Goal: Task Accomplishment & Management: Complete application form

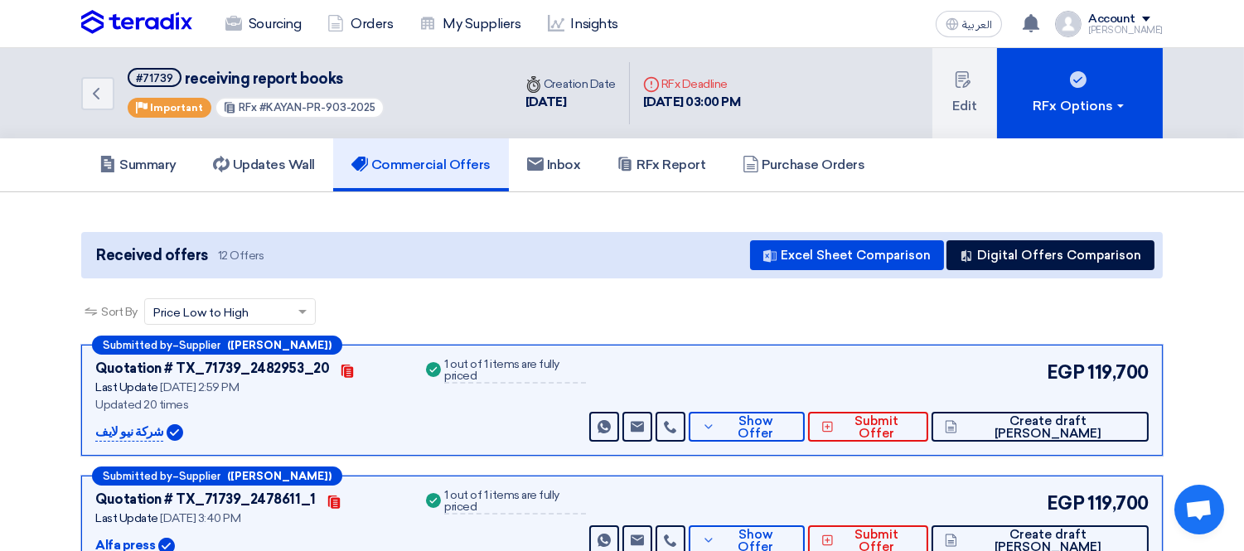
click at [150, 20] on img at bounding box center [136, 22] width 111 height 25
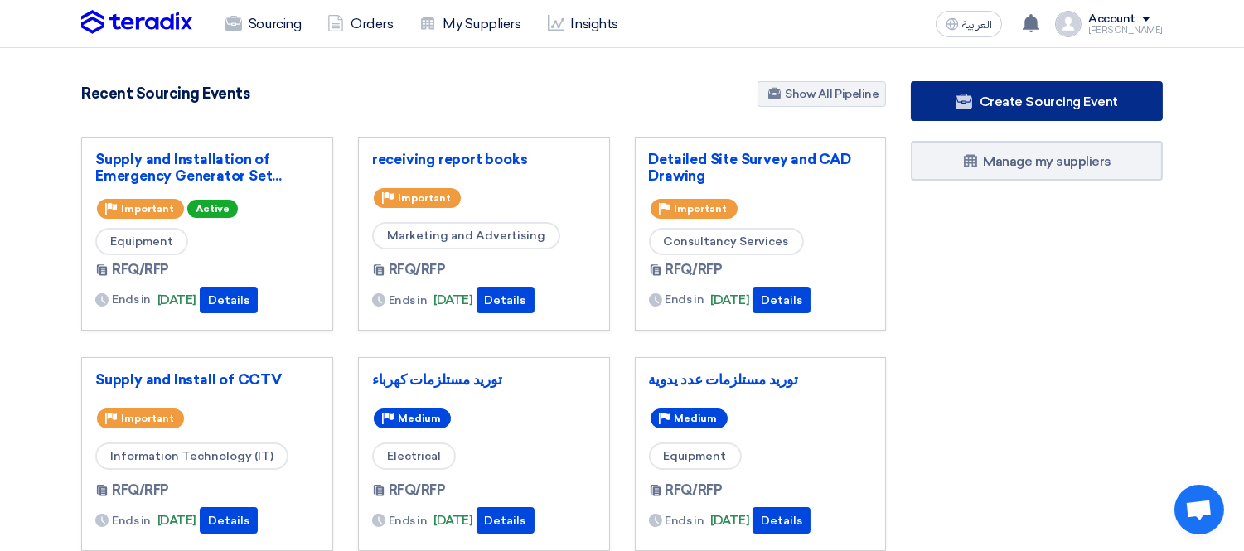
click at [996, 103] on span "Create Sourcing Event" at bounding box center [1048, 102] width 138 height 16
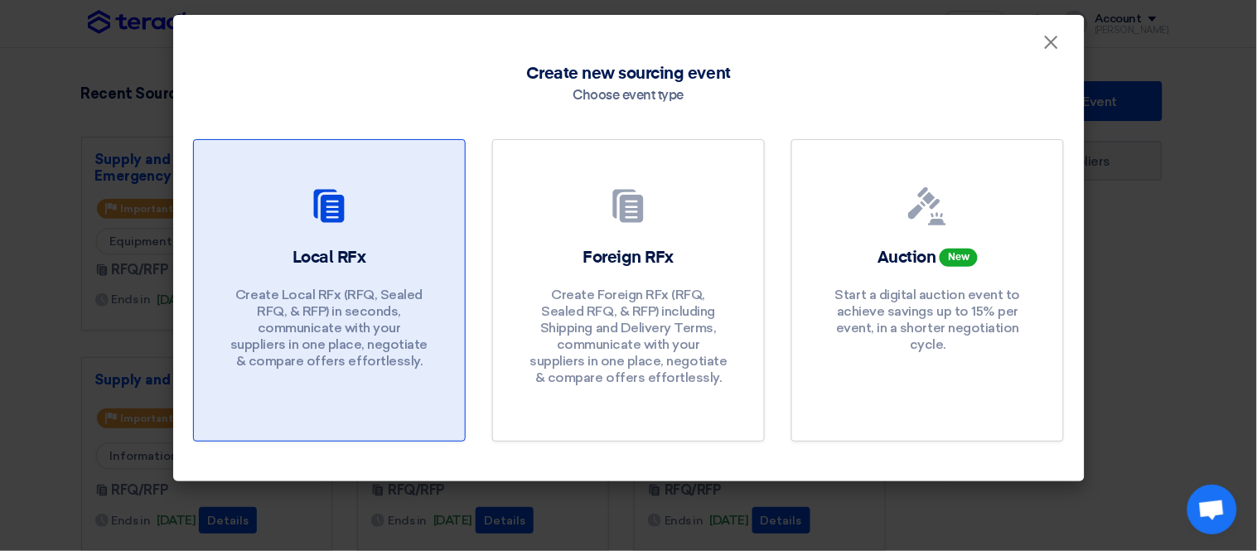
click at [385, 237] on link "Local RFx Create Local RFx (RFQ, Sealed RFQ, & RFP) in seconds, communicate wit…" at bounding box center [329, 290] width 273 height 302
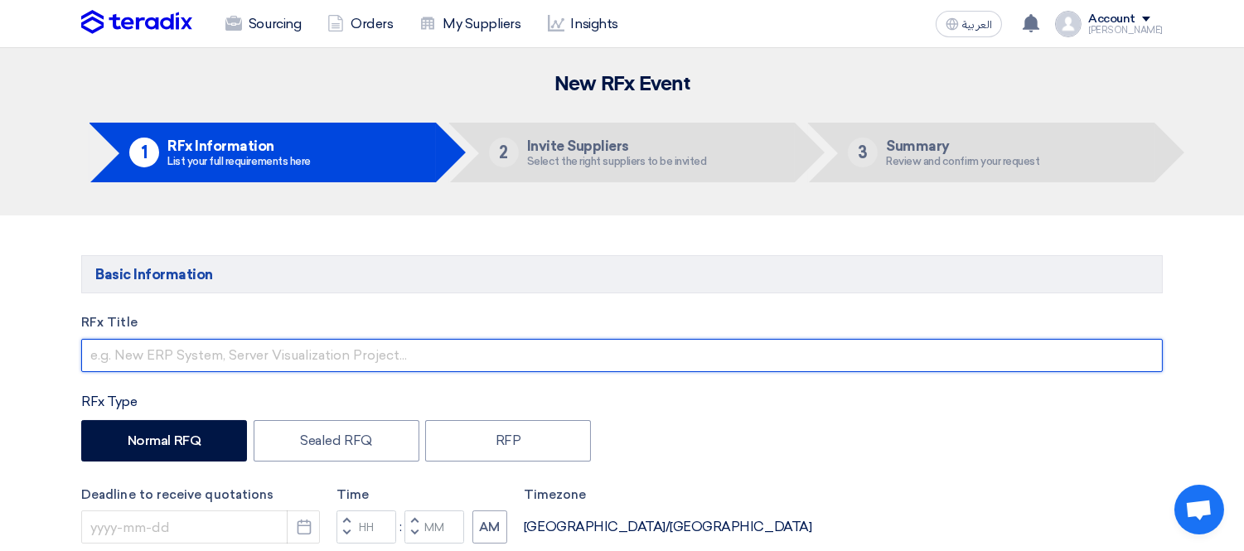
click at [177, 348] on input "text" at bounding box center [621, 355] width 1081 height 33
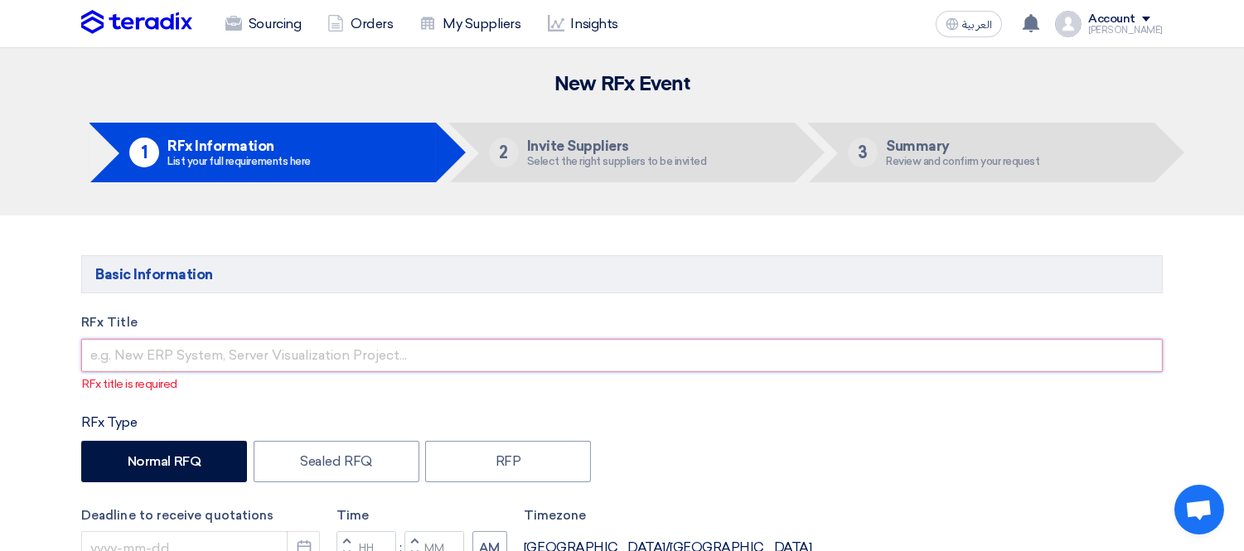
click at [244, 355] on input "text" at bounding box center [621, 355] width 1081 height 33
paste input "Workshop Tools"
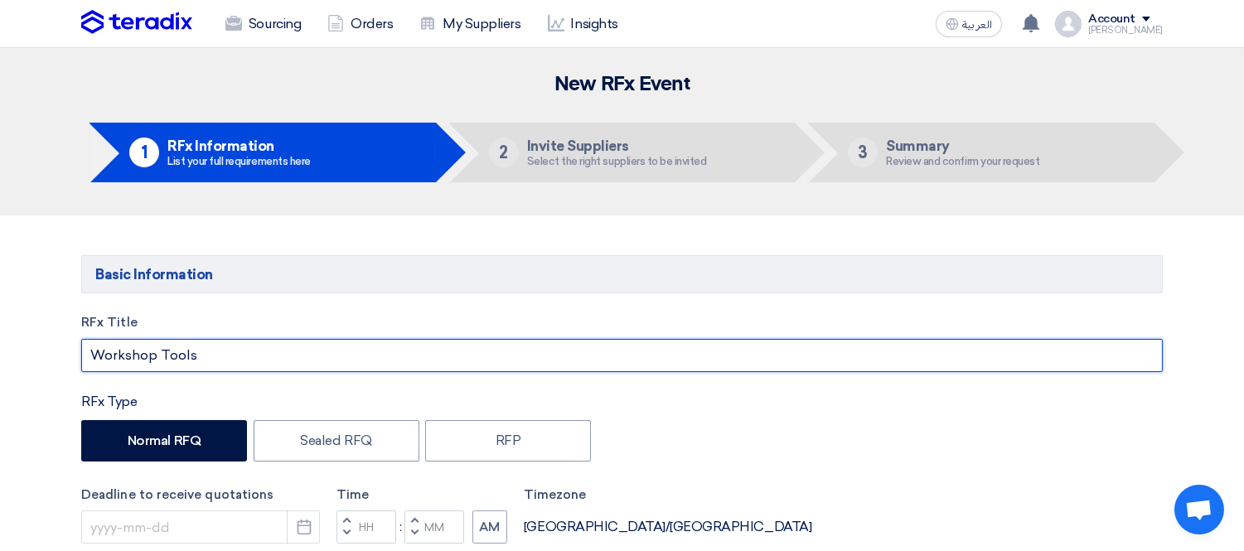
click at [152, 351] on input "Workshop Tools" at bounding box center [621, 355] width 1081 height 33
click at [278, 358] on input "Workshop hand Tools" at bounding box center [621, 355] width 1081 height 33
click at [233, 360] on input "Workshop hand Tools -SEAT" at bounding box center [621, 355] width 1081 height 33
click at [234, 360] on input "Workshop hand Tools -SEAT" at bounding box center [621, 355] width 1081 height 33
type input "Workshop hand Tools - SEAT"
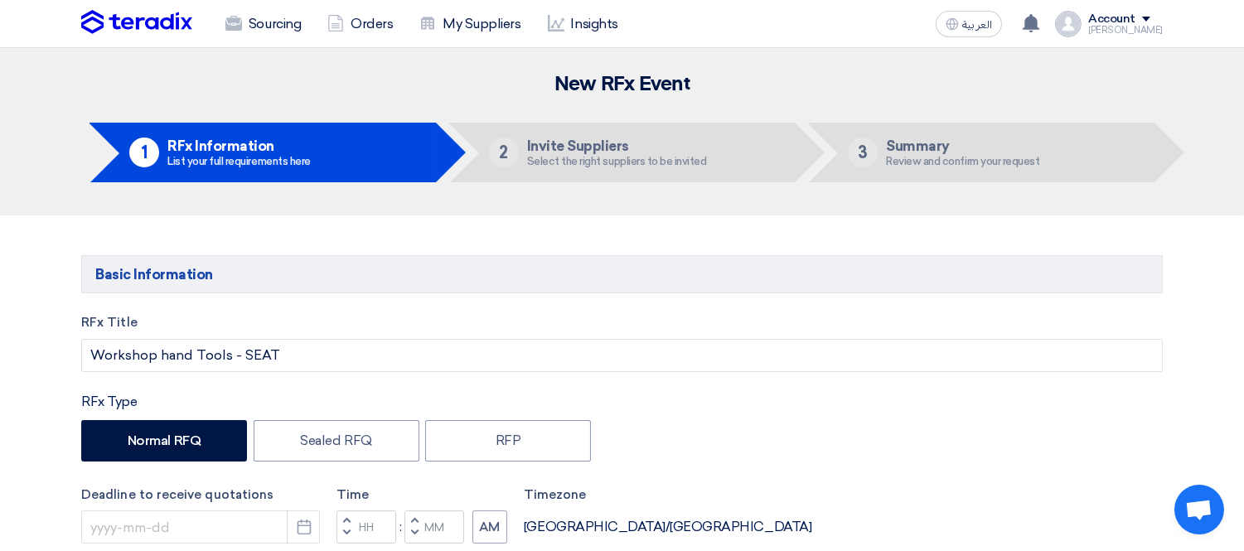
click at [810, 458] on div "Normal RFQ Sealed RFQ RFP" at bounding box center [621, 443] width 1081 height 46
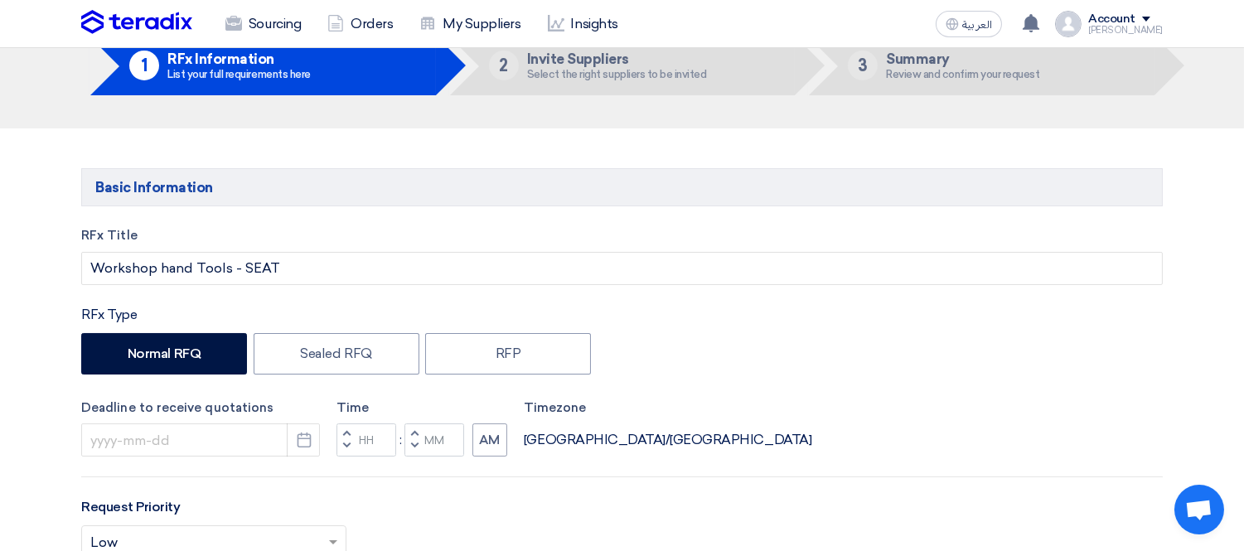
scroll to position [184, 0]
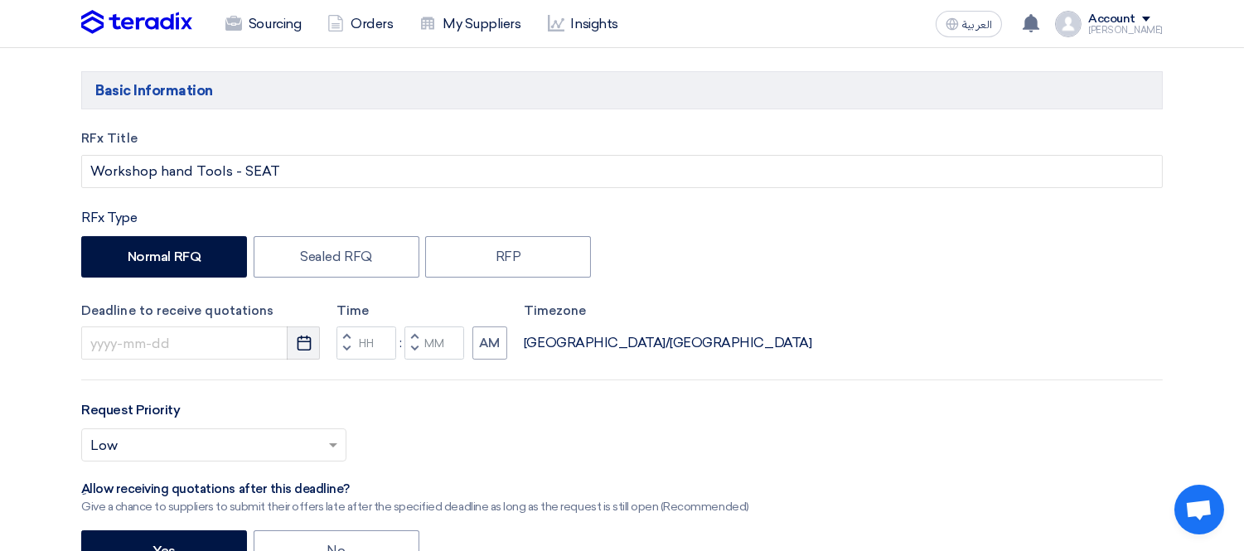
click at [307, 343] on icon "Pick a date" at bounding box center [304, 343] width 17 height 17
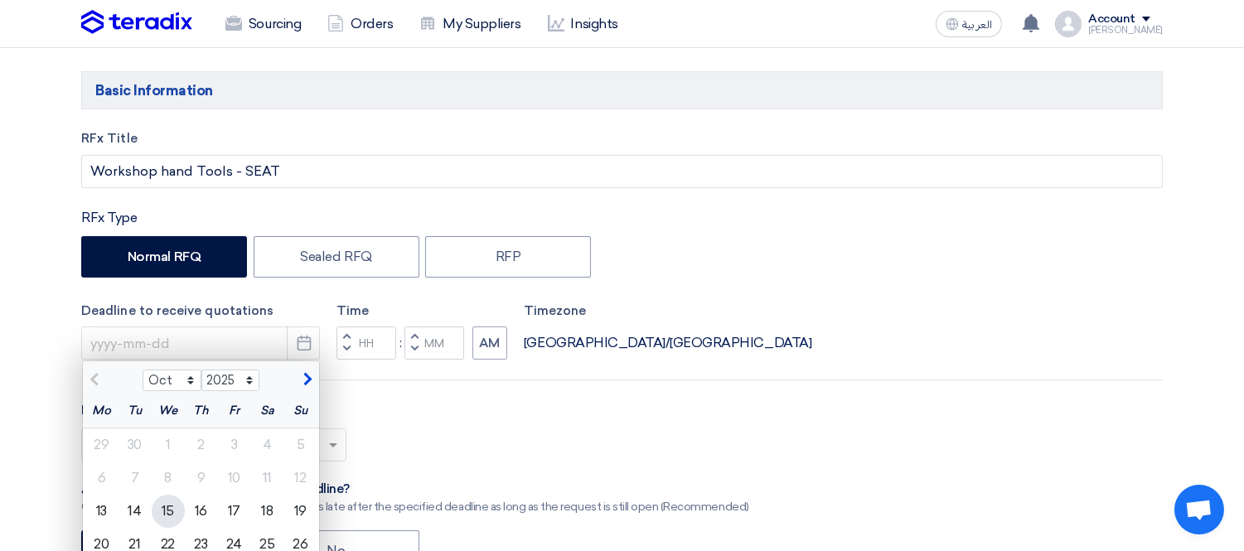
click at [172, 503] on div "15" at bounding box center [168, 511] width 33 height 33
type input "[DATE]"
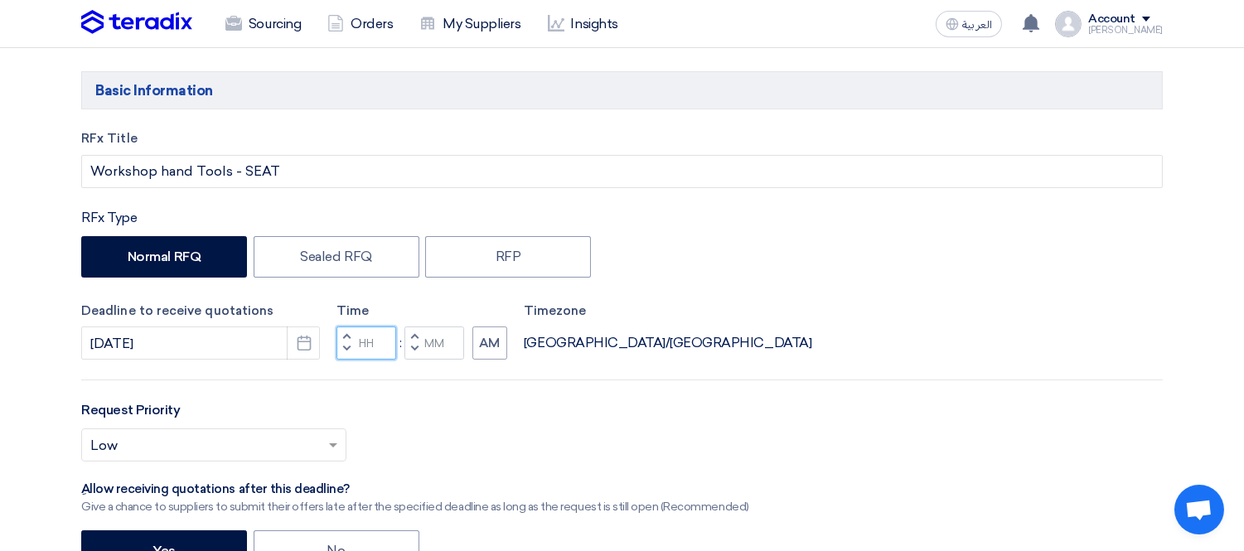
click at [375, 341] on input "Hours" at bounding box center [366, 342] width 60 height 33
type input "03"
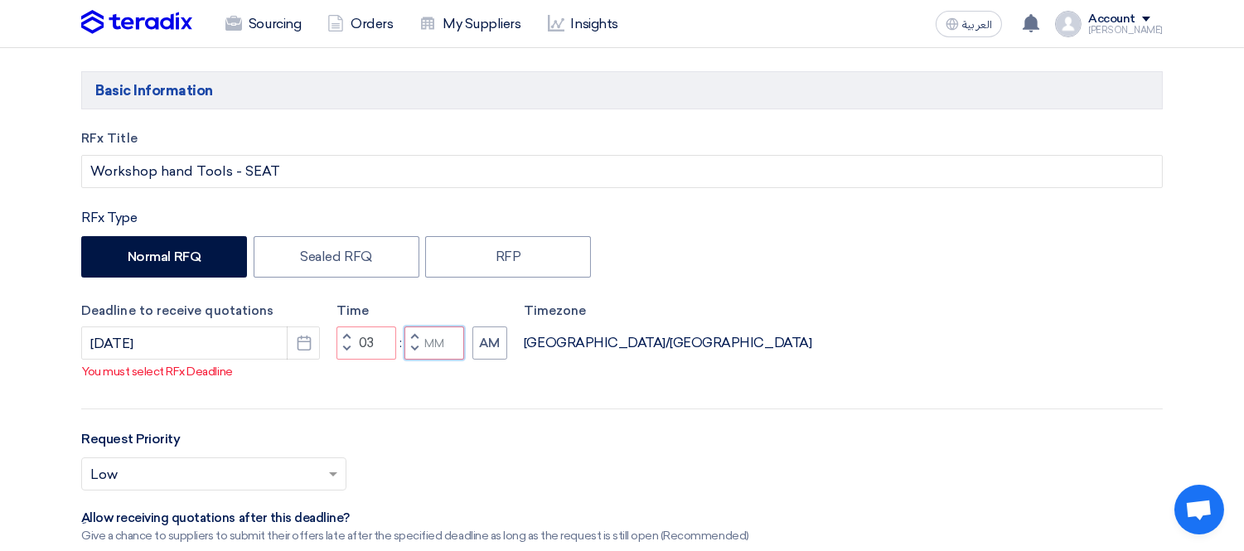
click at [428, 342] on div "Time Increment hours 03 Decrement hours : Increment minutes Decrement minutes AM" at bounding box center [421, 331] width 171 height 59
type input "00"
click at [487, 357] on button "AM" at bounding box center [489, 342] width 35 height 33
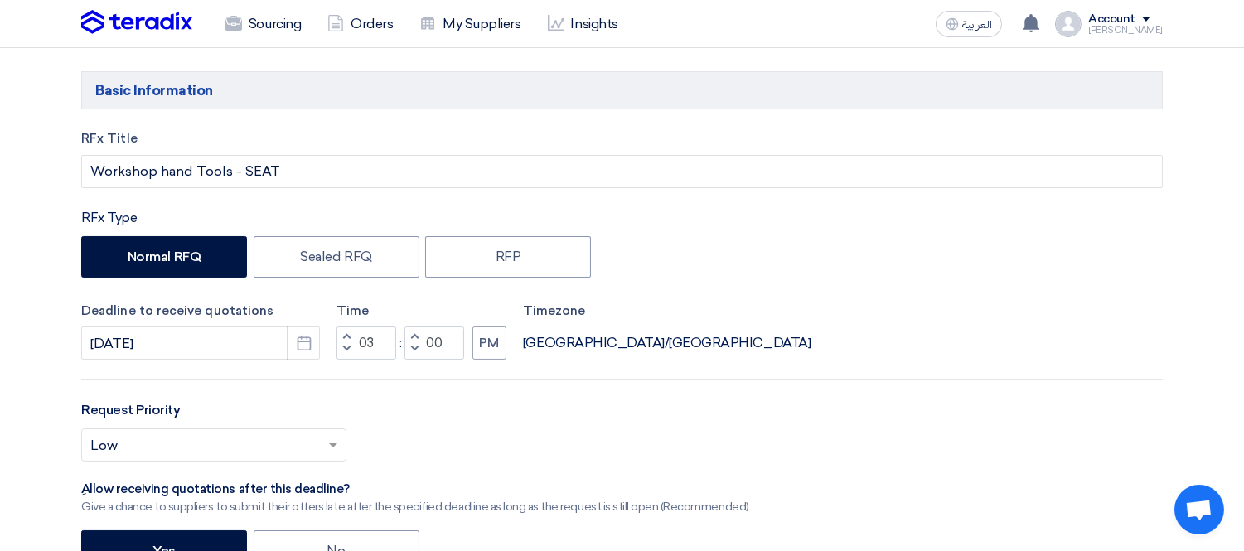
click at [783, 431] on div "Select priority... × Low ×" at bounding box center [621, 451] width 1081 height 46
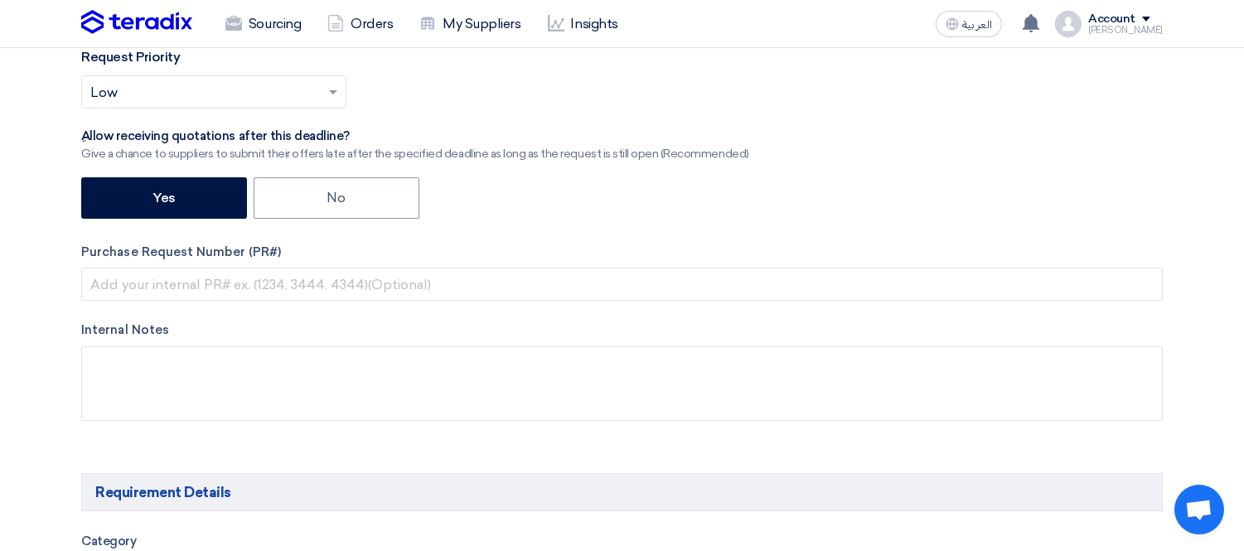
scroll to position [552, 0]
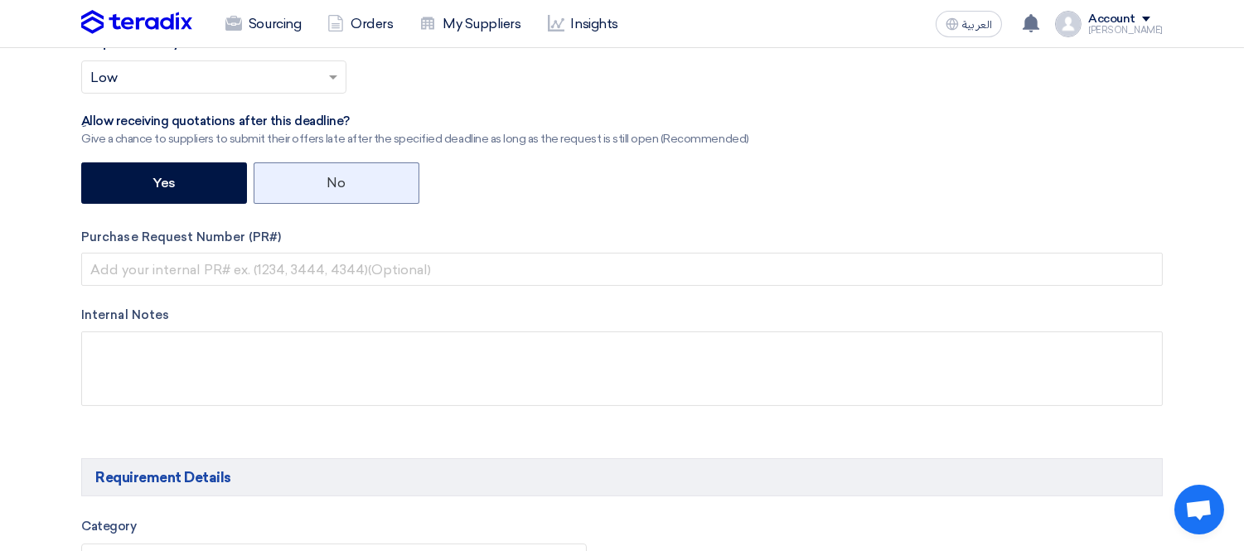
click at [293, 172] on label "No" at bounding box center [337, 182] width 166 height 41
click at [327, 176] on input "No" at bounding box center [332, 181] width 11 height 11
radio input "true"
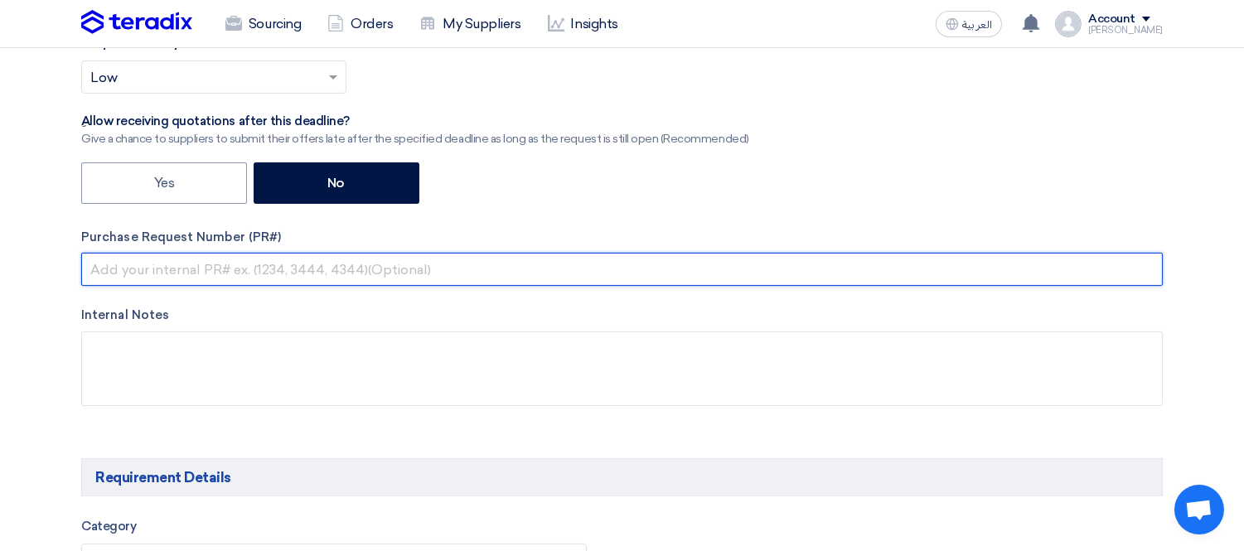
click at [153, 269] on input "text" at bounding box center [621, 269] width 1081 height 33
paste input "KAYAN-PR-913-2025"
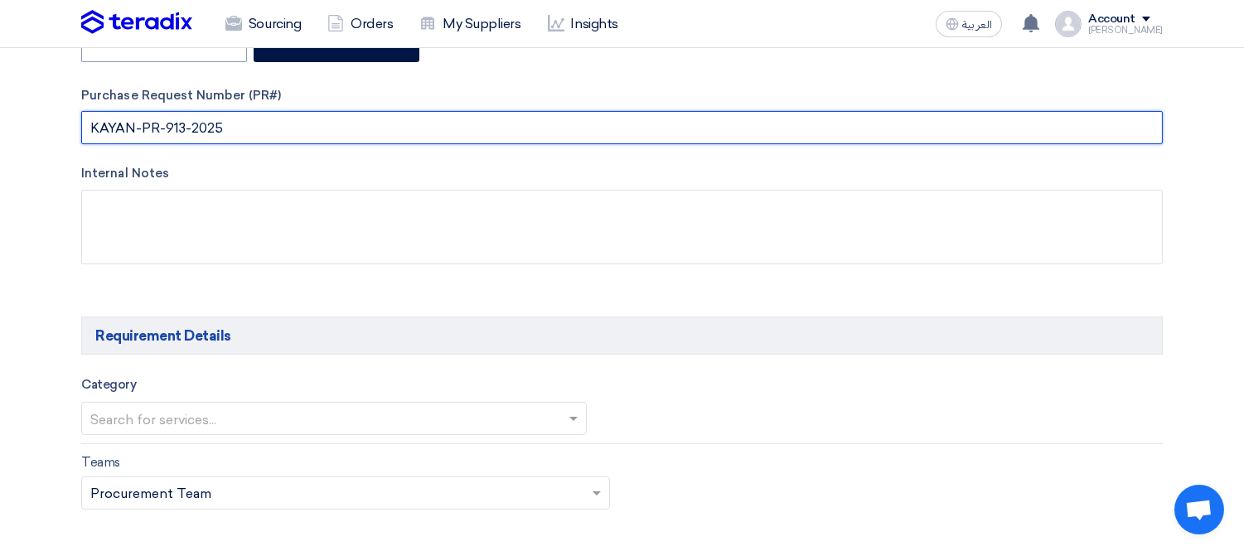
scroll to position [736, 0]
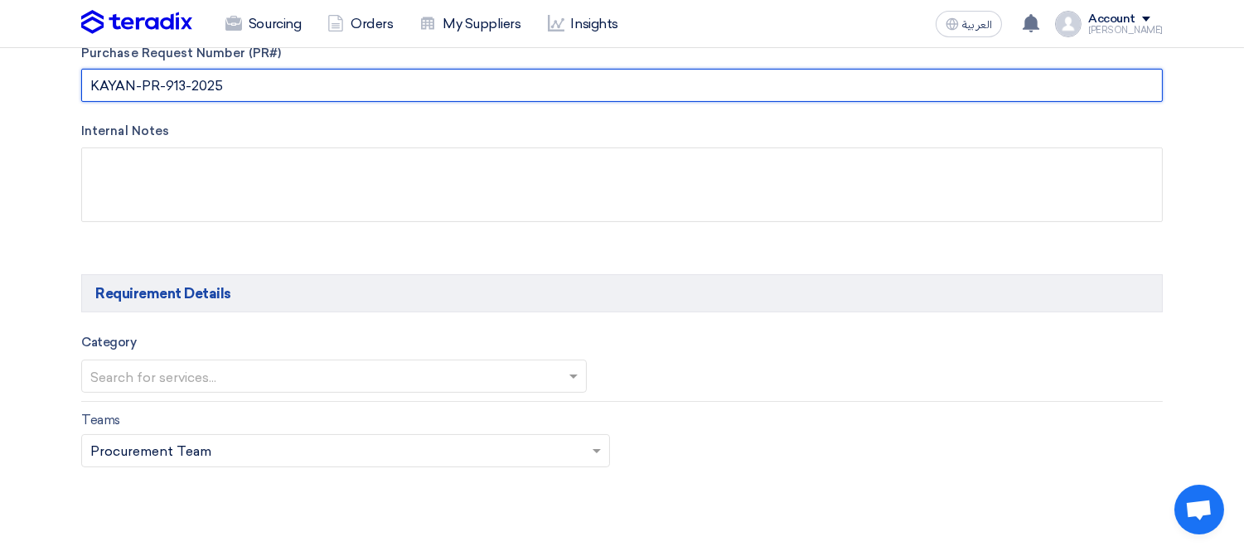
type input "KAYAN-PR-913-2025"
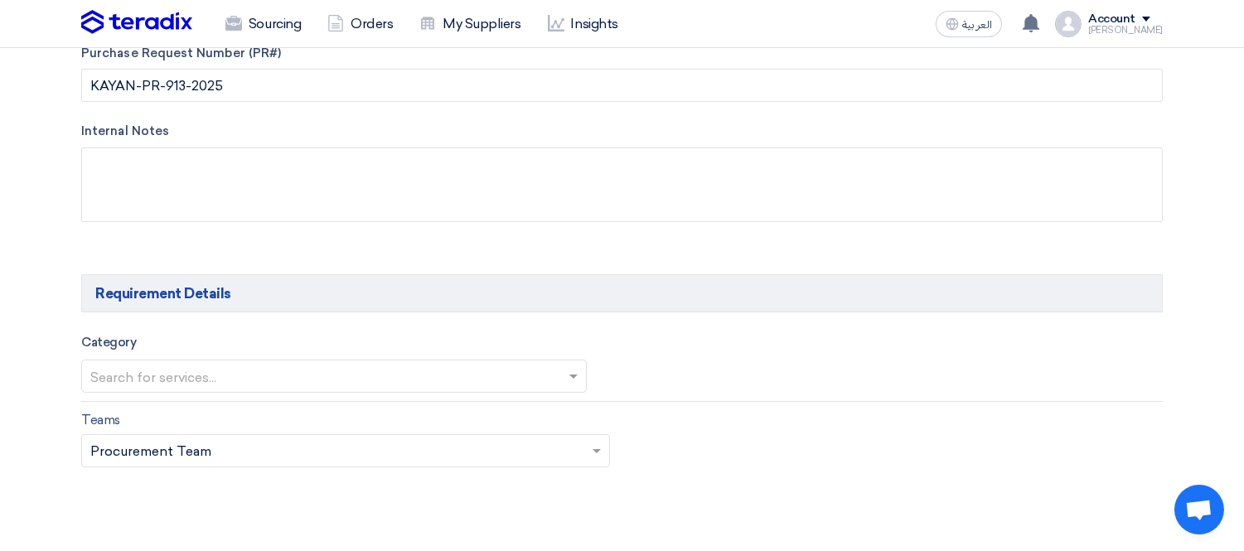
click at [301, 367] on input "text" at bounding box center [325, 378] width 471 height 27
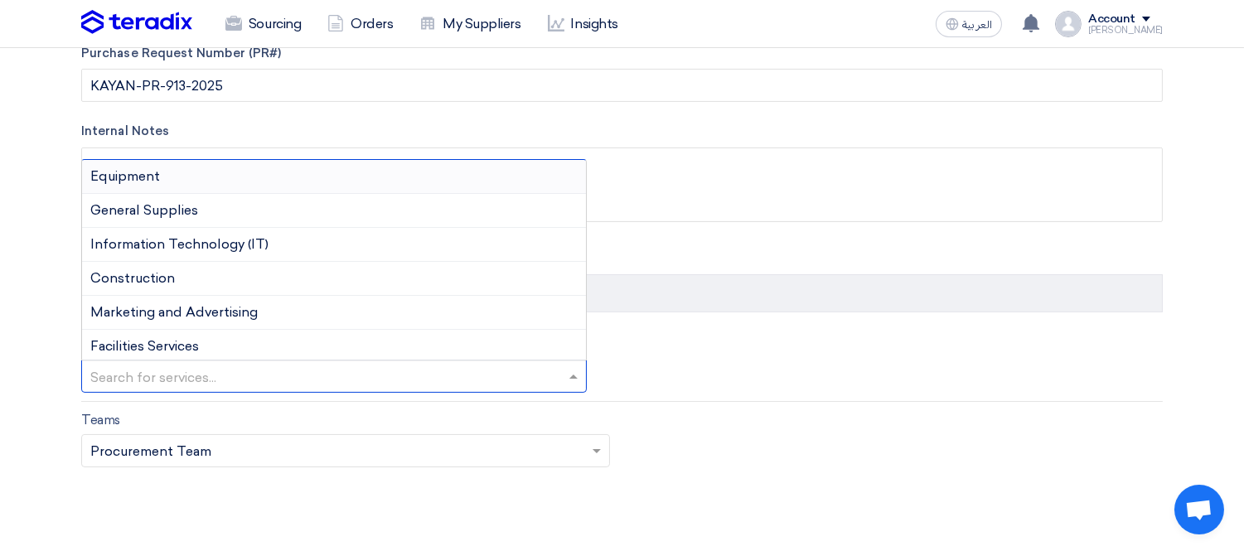
click at [271, 176] on div "Equipment" at bounding box center [334, 177] width 504 height 34
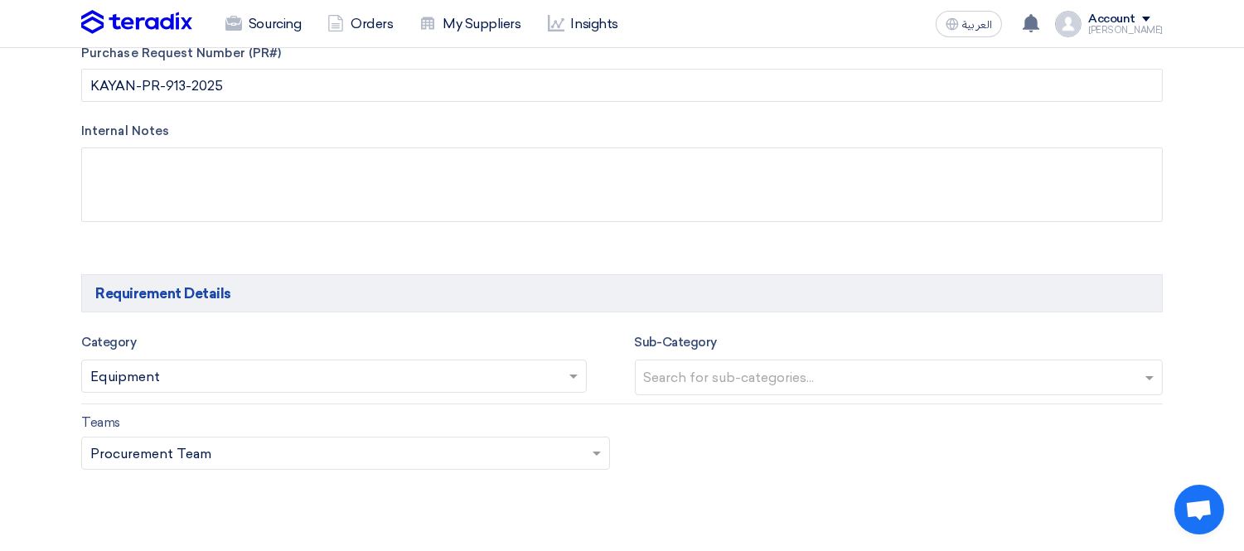
click at [781, 368] on input "text" at bounding box center [901, 378] width 515 height 27
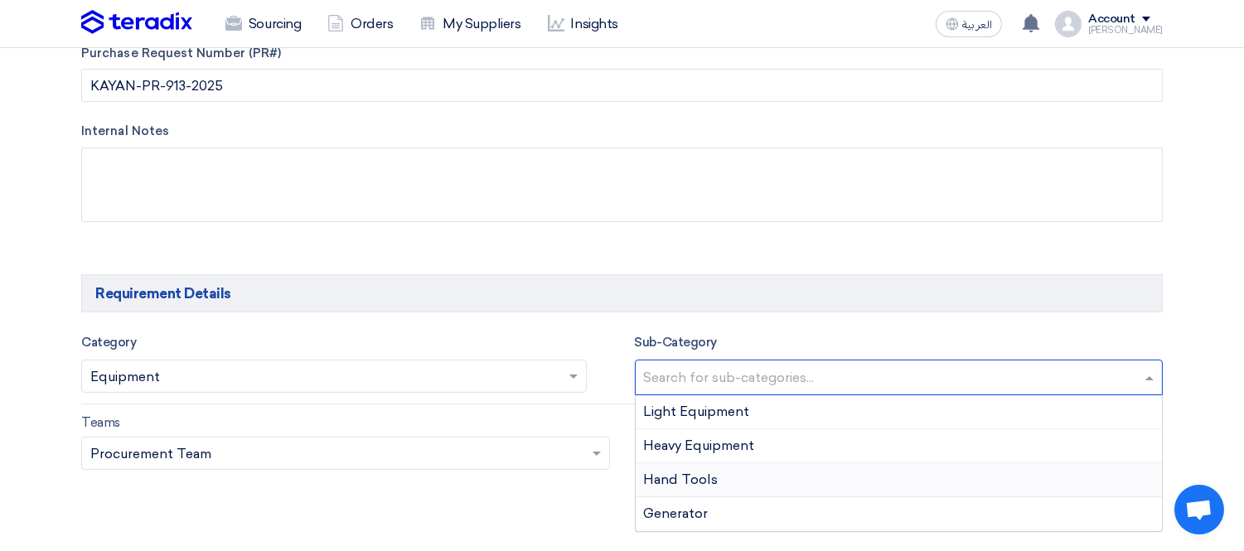
click at [774, 481] on div "Hand Tools" at bounding box center [899, 480] width 527 height 34
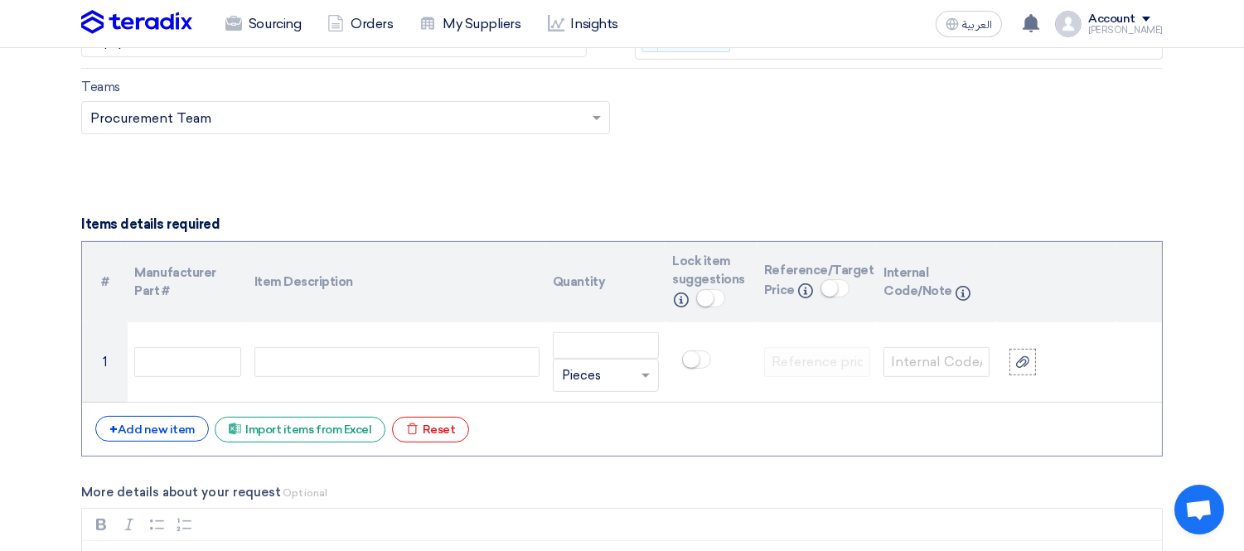
scroll to position [1105, 0]
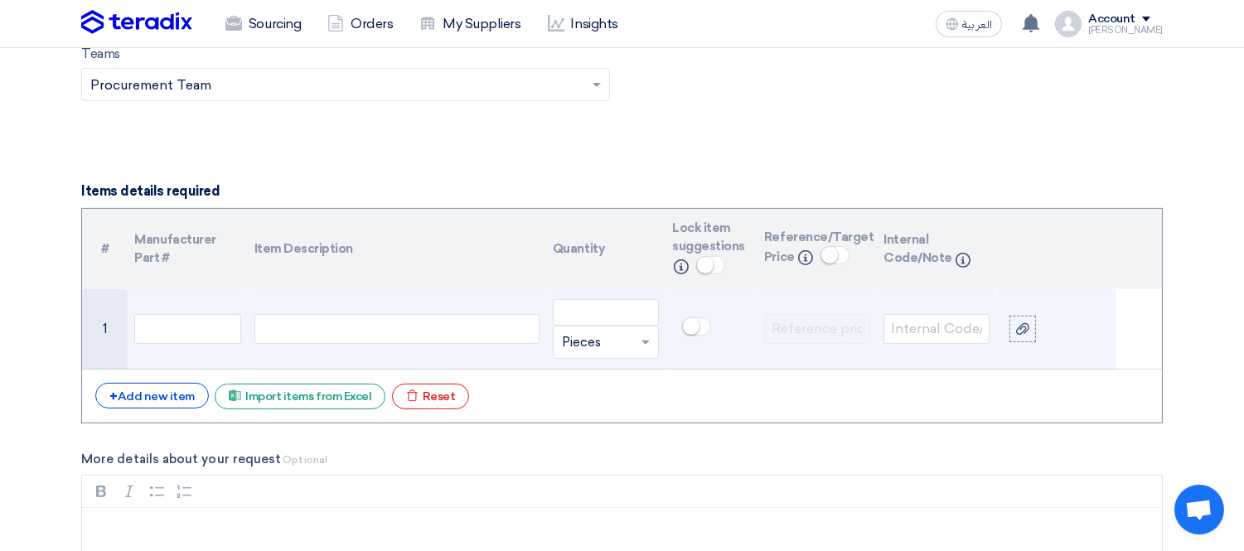
click at [312, 329] on div at bounding box center [396, 329] width 285 height 30
paste div
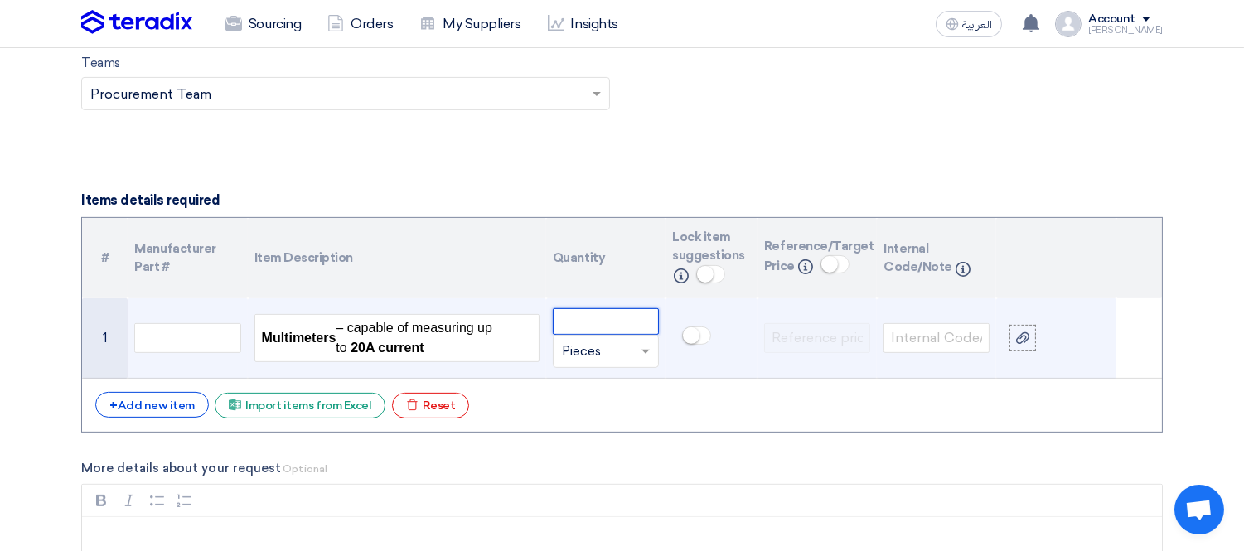
click at [624, 320] on input "number" at bounding box center [606, 321] width 106 height 27
type input "2"
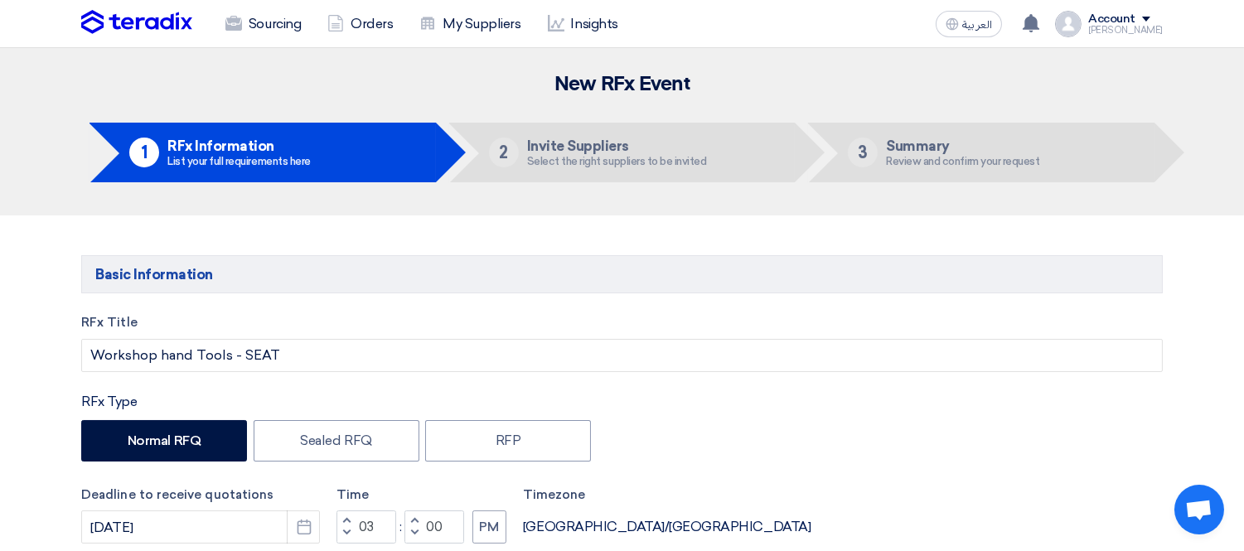
scroll to position [0, 0]
click at [255, 30] on link "Sourcing" at bounding box center [263, 24] width 102 height 36
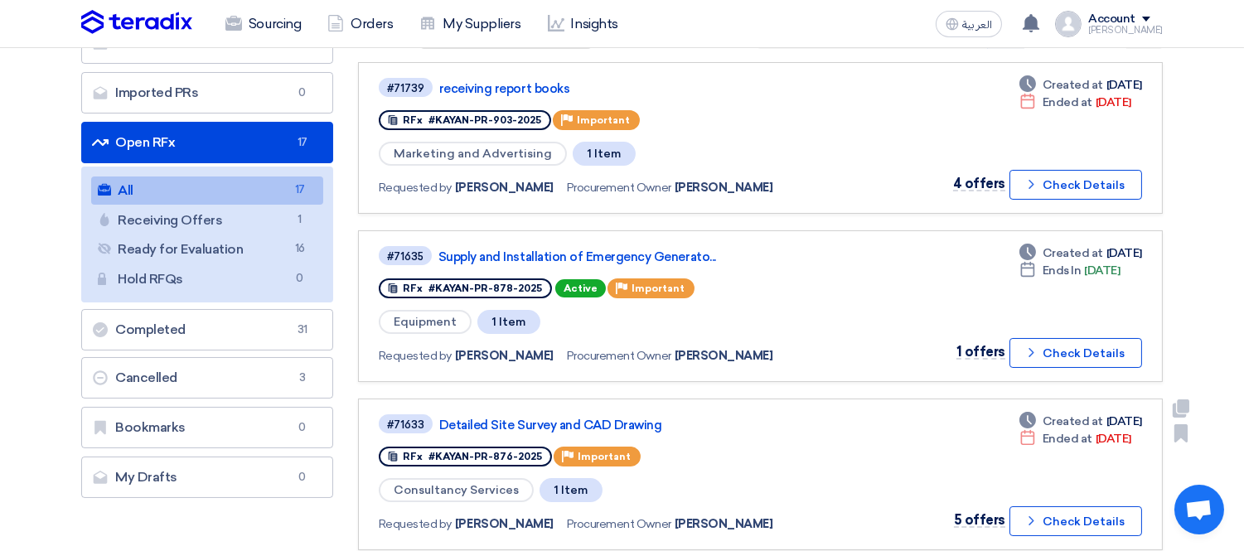
scroll to position [184, 0]
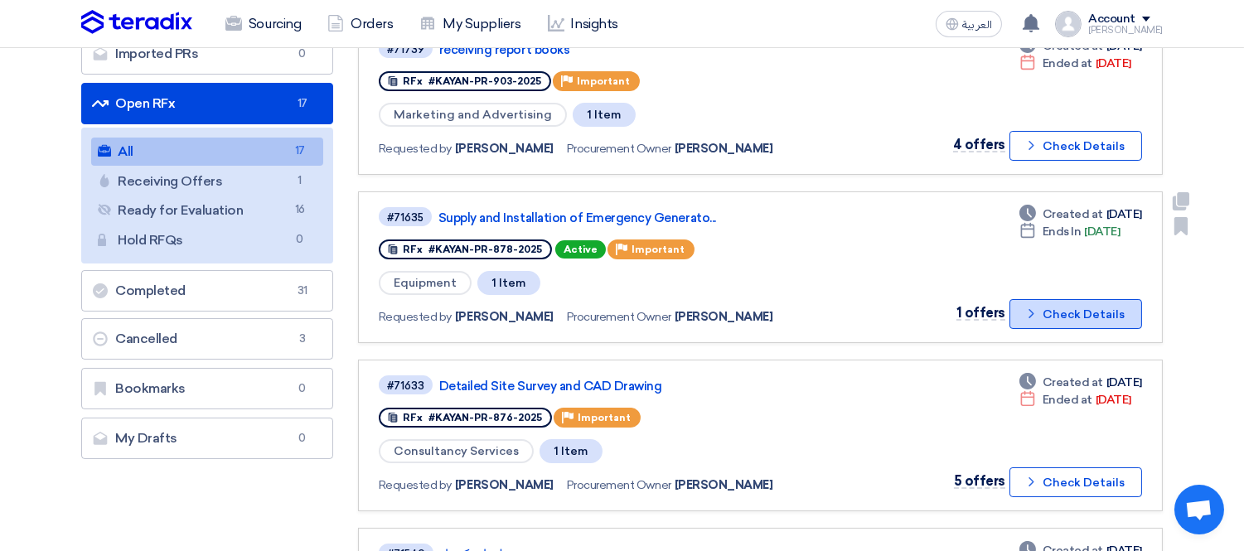
click at [1078, 302] on button "Check details Check Details" at bounding box center [1075, 314] width 133 height 30
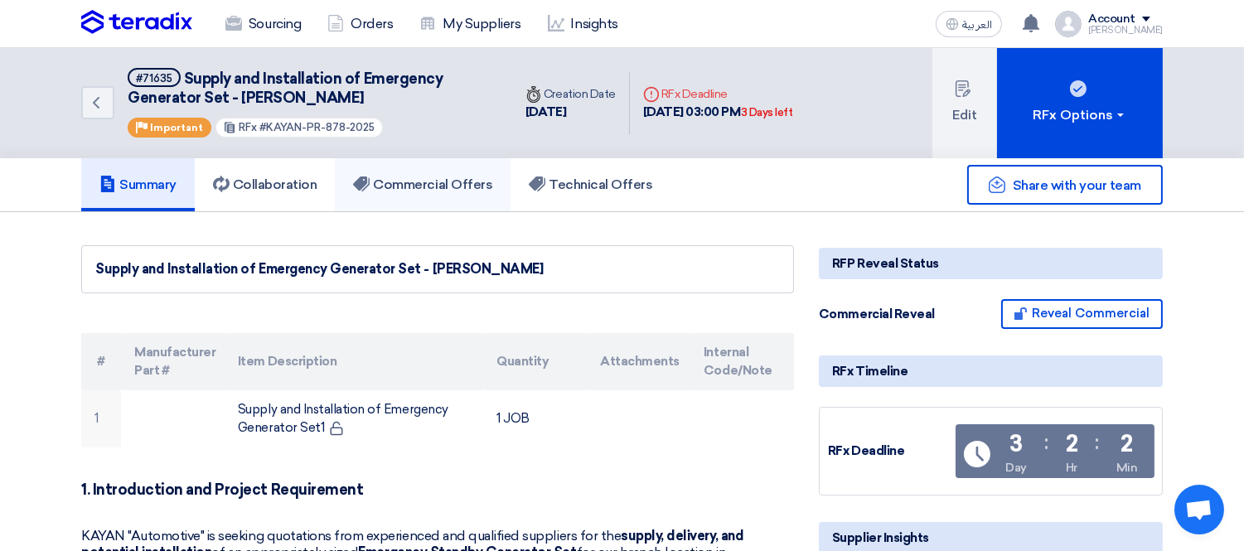
click at [404, 176] on h5 "Commercial Offers" at bounding box center [422, 184] width 139 height 17
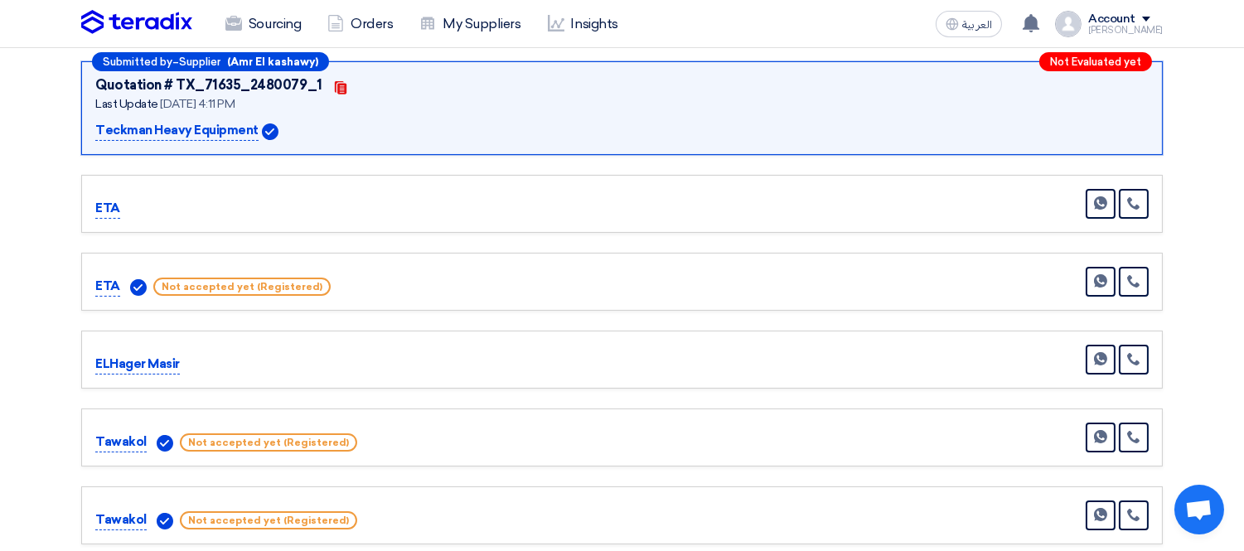
scroll to position [368, 0]
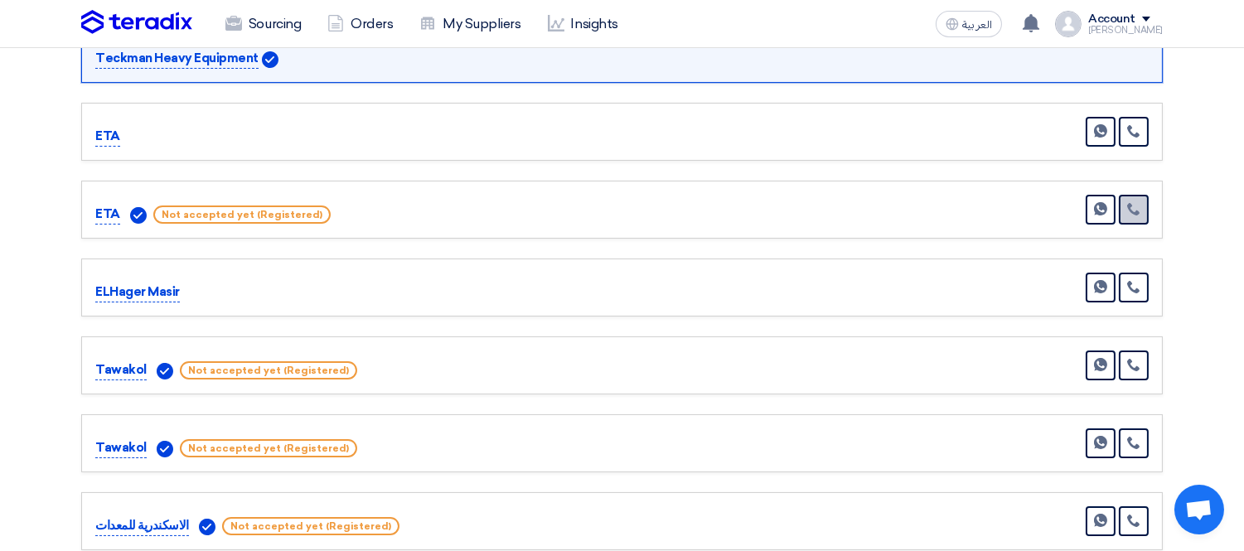
click at [1133, 195] on link at bounding box center [1134, 210] width 30 height 30
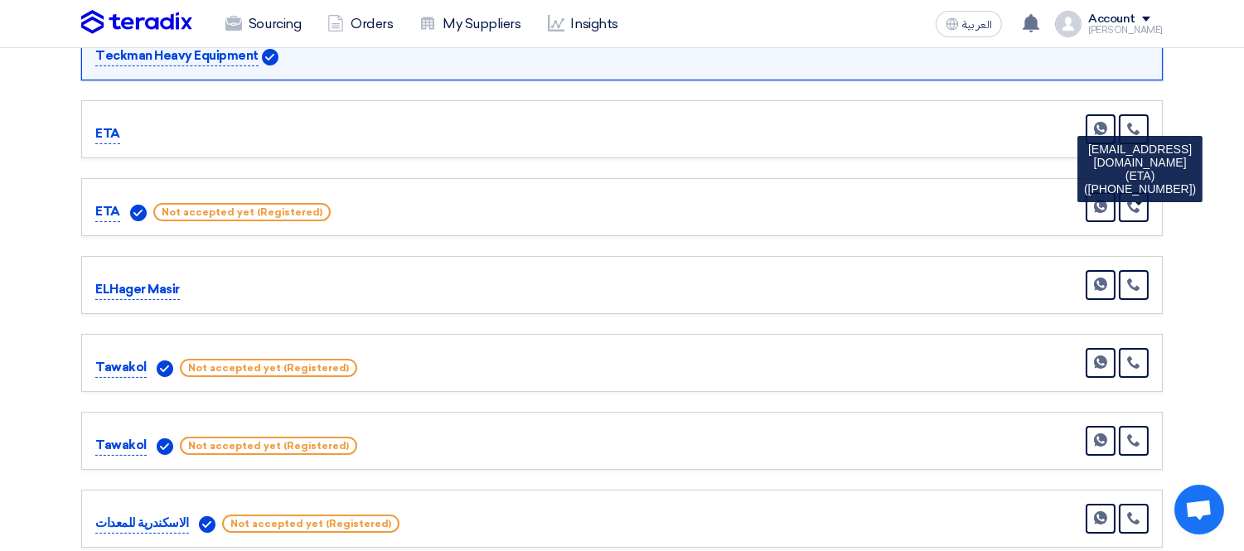
scroll to position [378, 0]
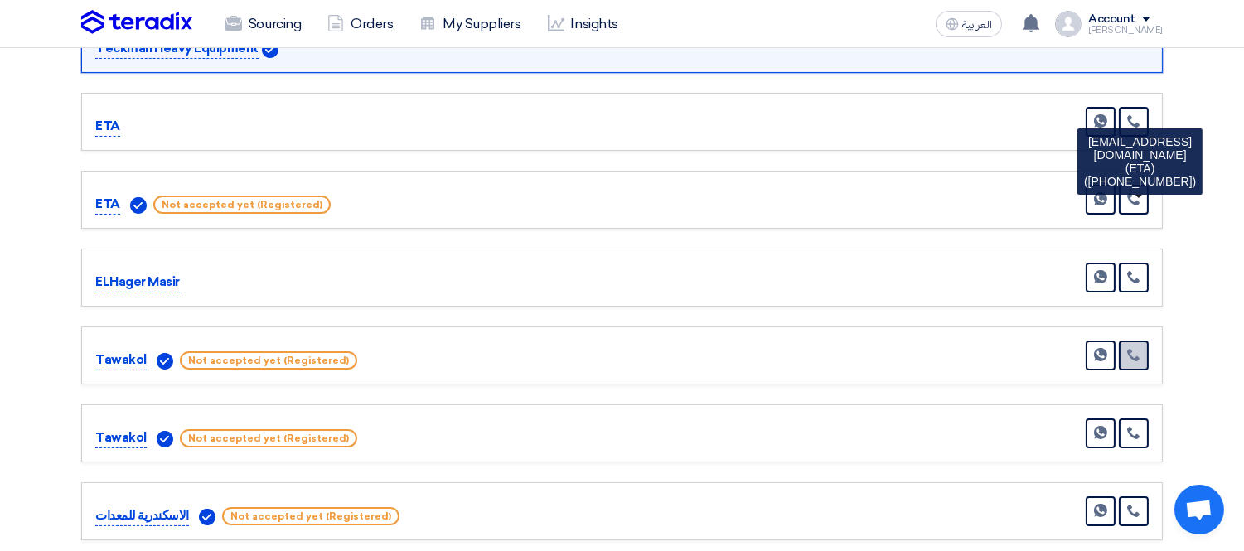
click at [1134, 341] on link at bounding box center [1134, 356] width 30 height 30
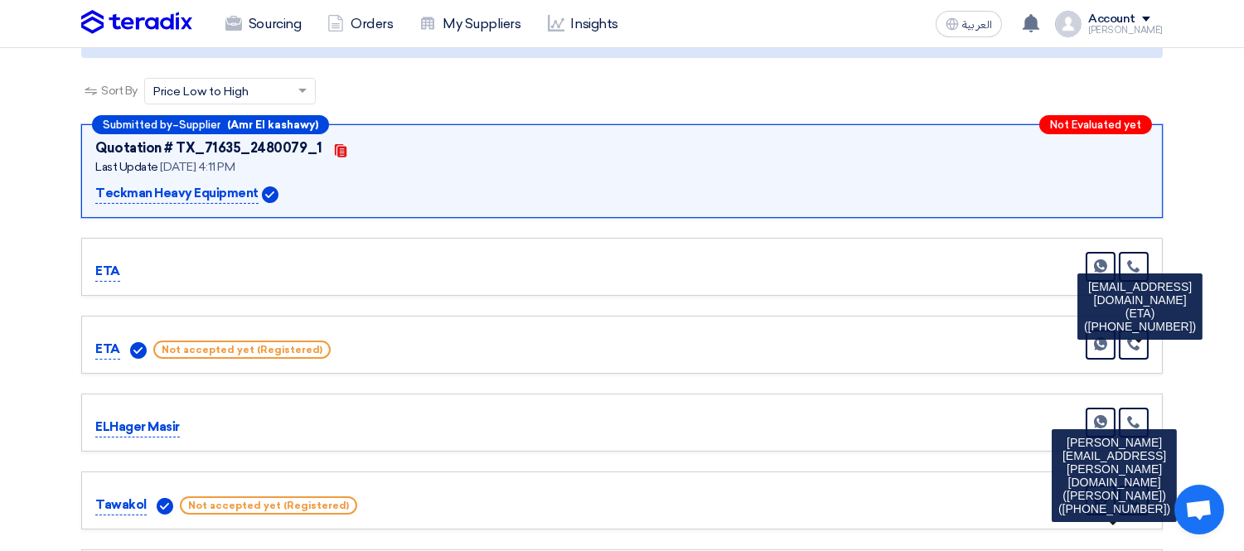
scroll to position [241, 0]
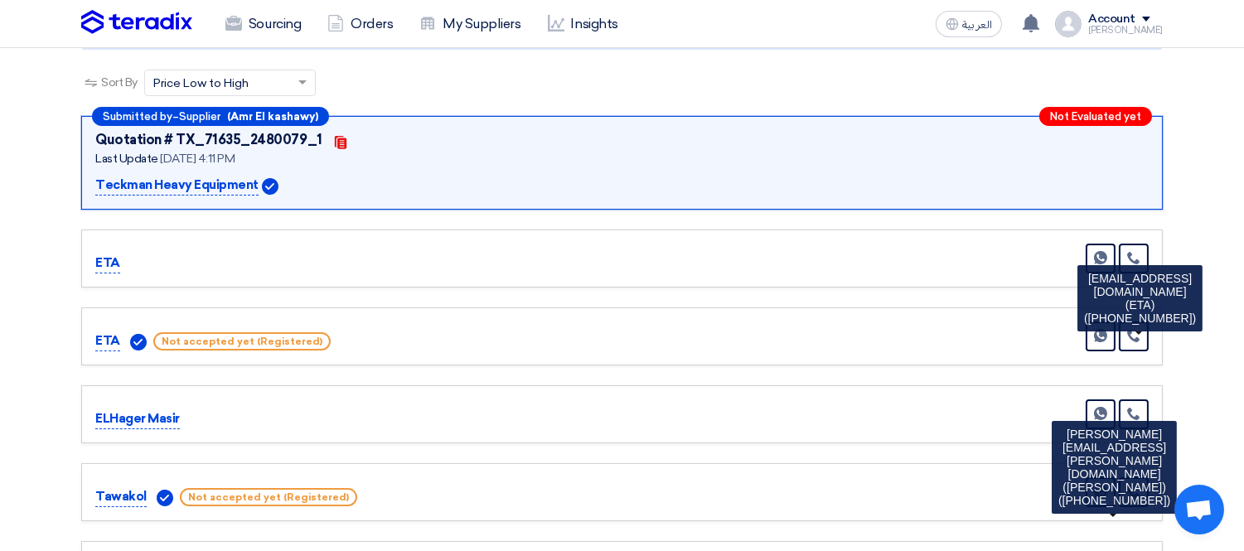
click at [97, 334] on p "ETA" at bounding box center [107, 341] width 25 height 20
copy p "ETA"
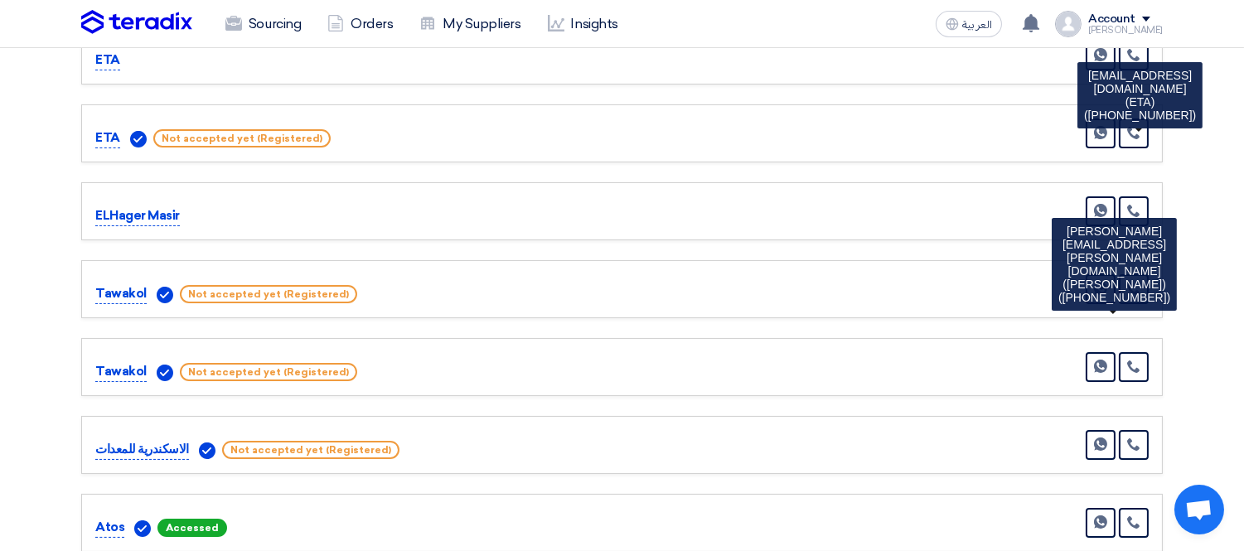
scroll to position [447, 0]
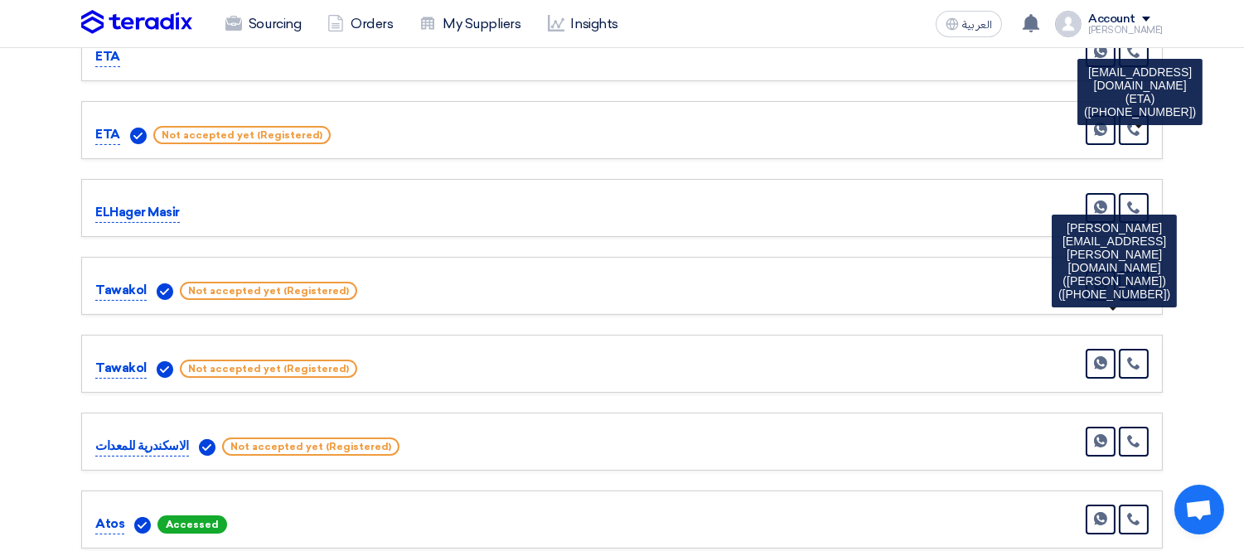
click at [1142, 275] on link at bounding box center [1134, 286] width 30 height 30
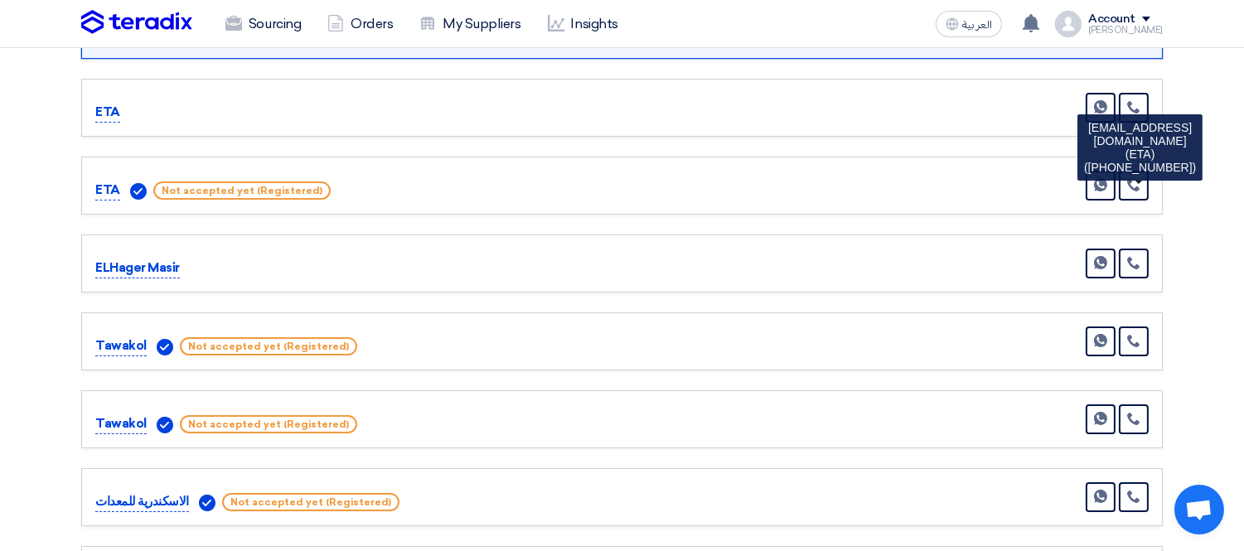
scroll to position [382, 0]
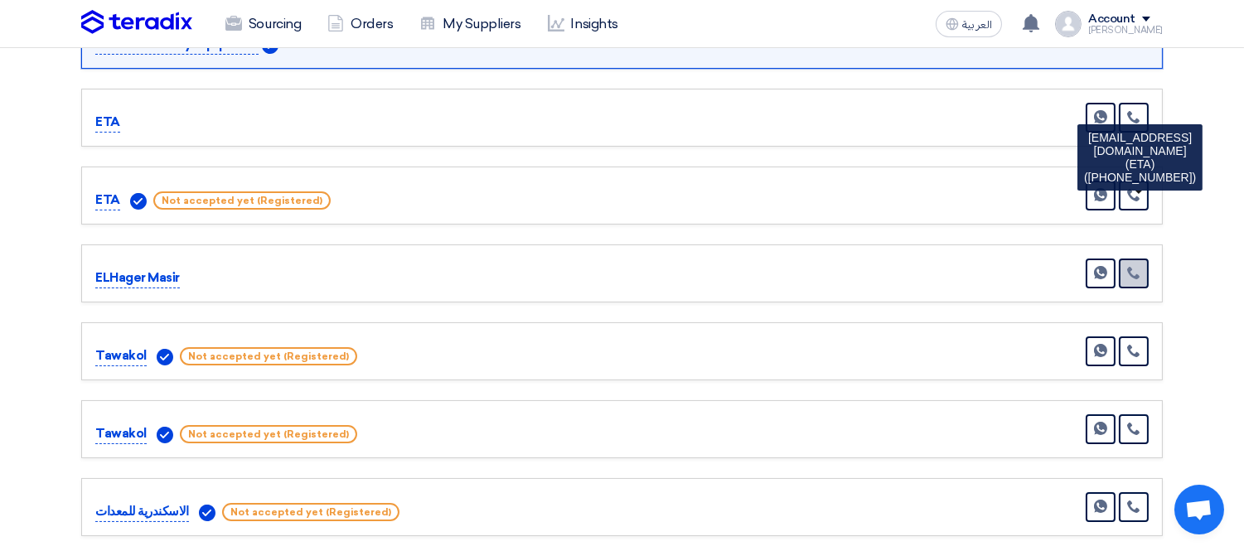
click at [1127, 268] on icon at bounding box center [1133, 272] width 13 height 13
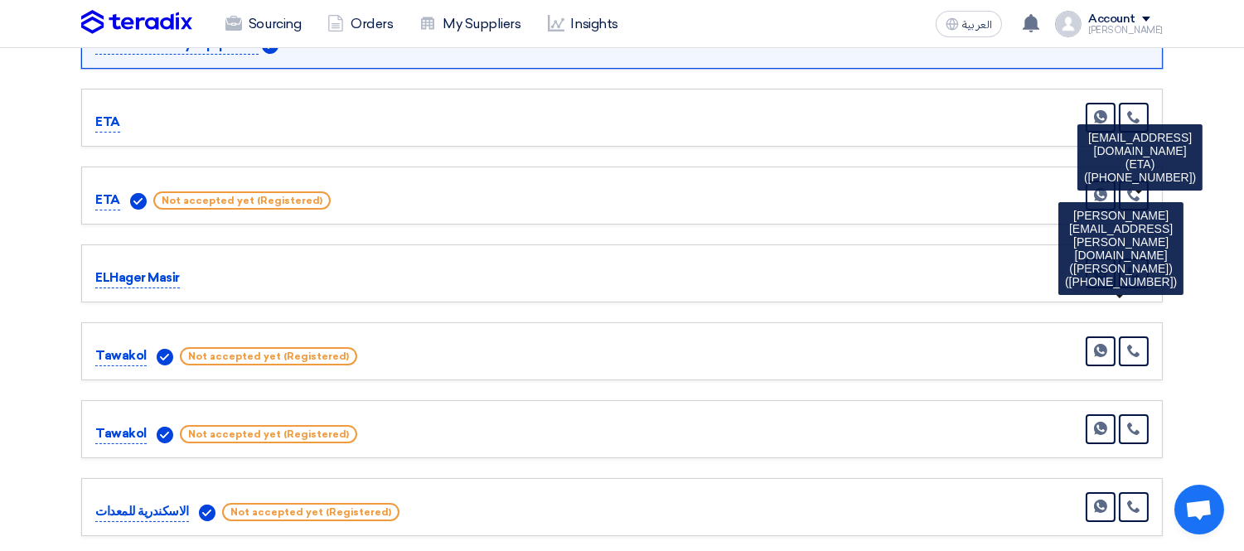
click at [1200, 288] on section "Received offers 8 Offers Sort By Sort by × Price Low to High × Submitted by – S…" at bounding box center [622, 242] width 1244 height 824
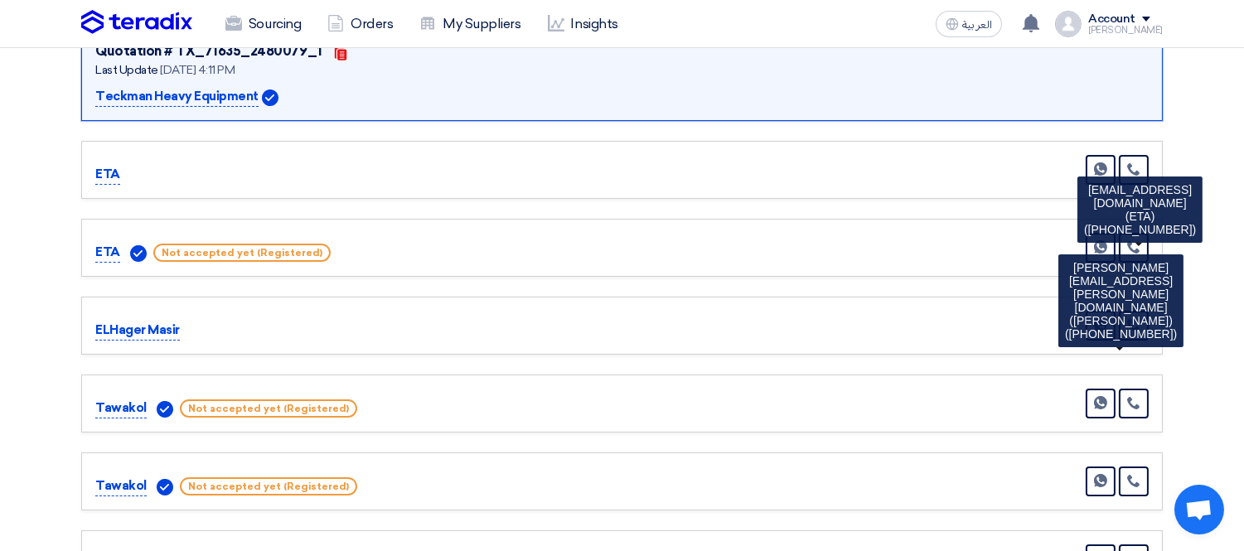
scroll to position [375, 0]
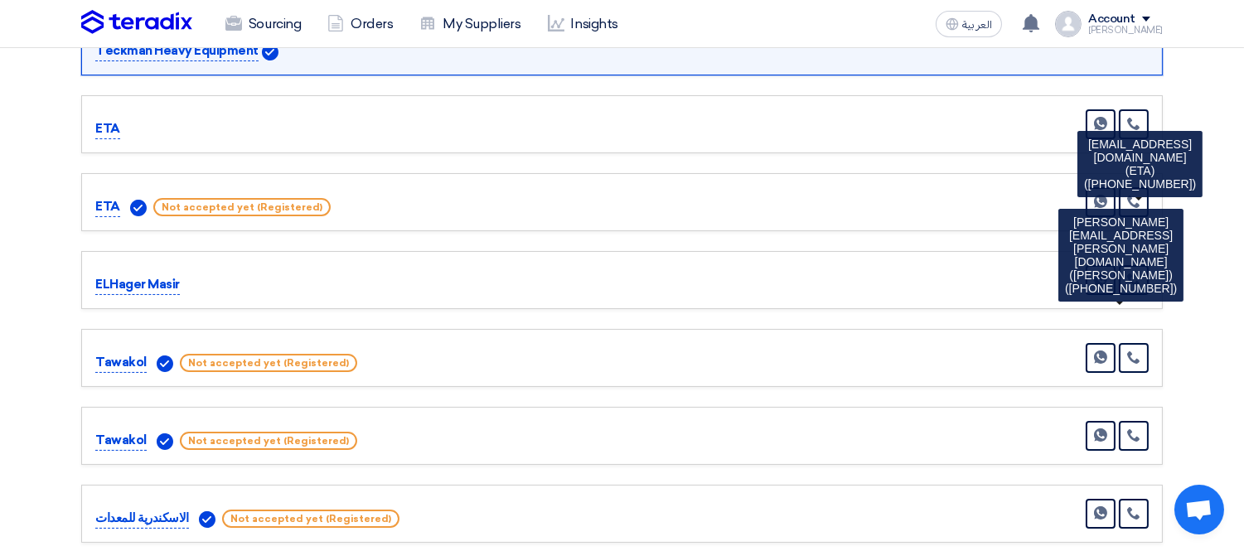
click at [1211, 288] on section "Received offers 8 Offers Sort By Sort by × Price Low to High × Submitted by – S…" at bounding box center [622, 249] width 1244 height 824
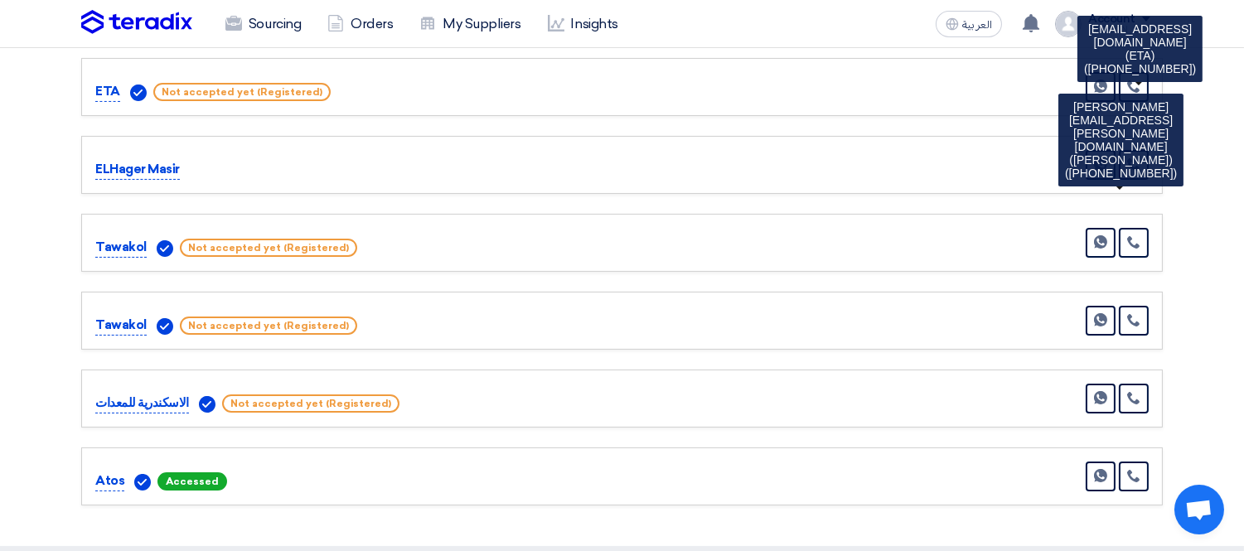
scroll to position [493, 0]
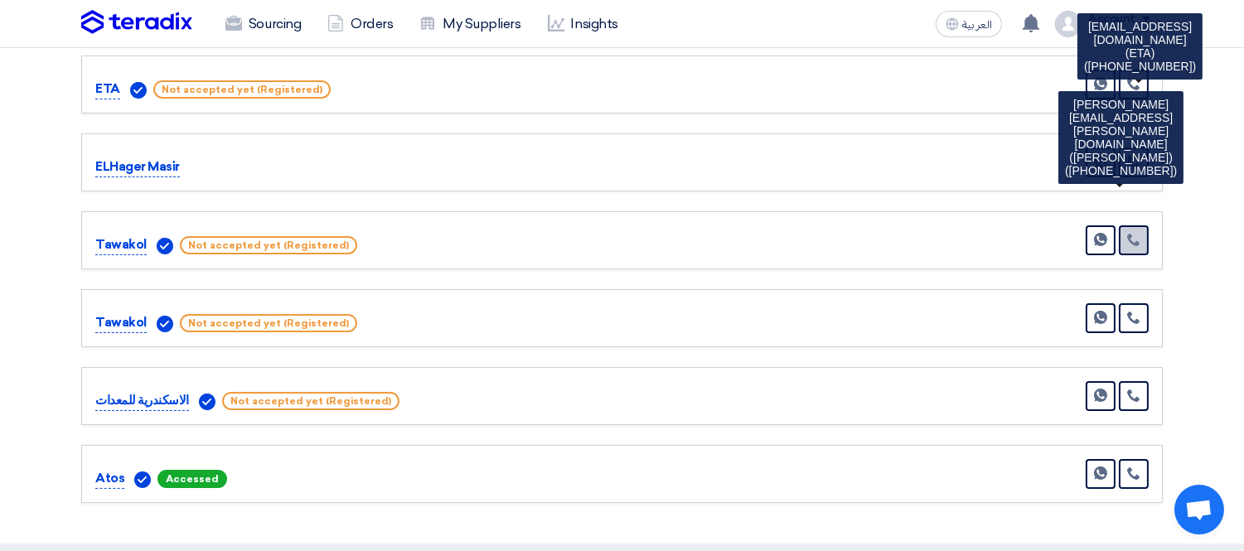
click at [1140, 233] on icon at bounding box center [1133, 239] width 13 height 13
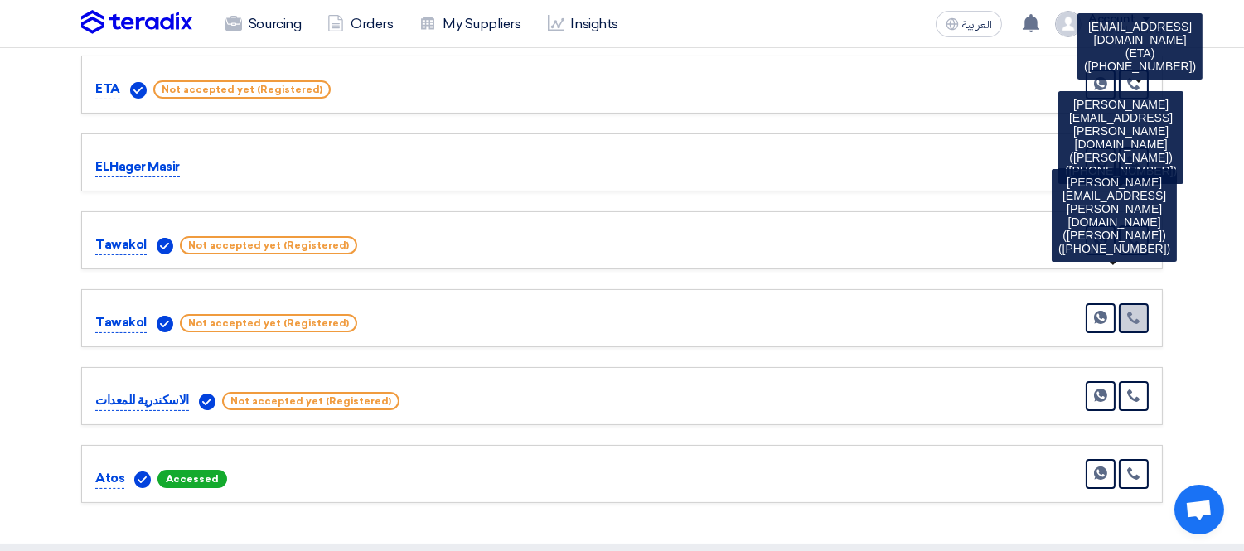
click at [1133, 303] on link at bounding box center [1134, 318] width 30 height 30
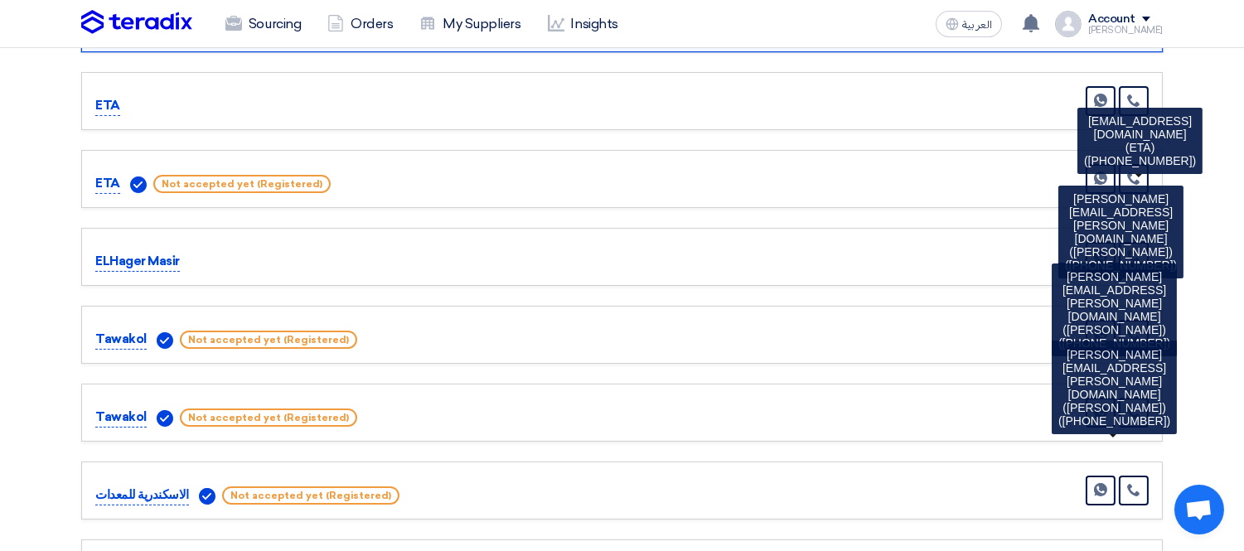
scroll to position [552, 0]
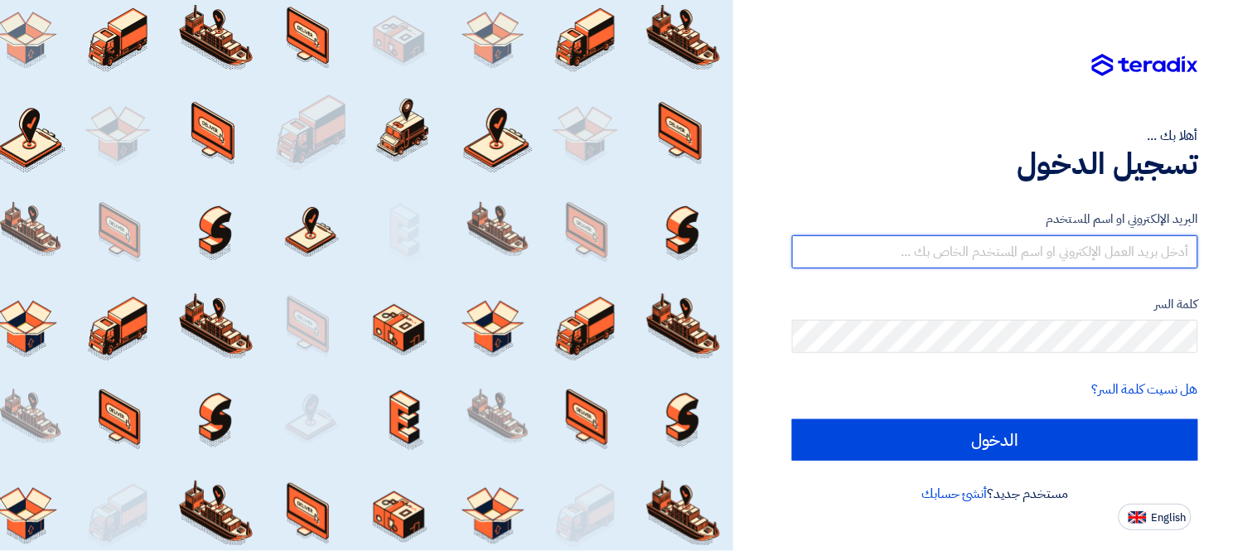
click at [1023, 238] on input "text" at bounding box center [995, 251] width 406 height 33
type input "george.azmy@eaec.com.eg"
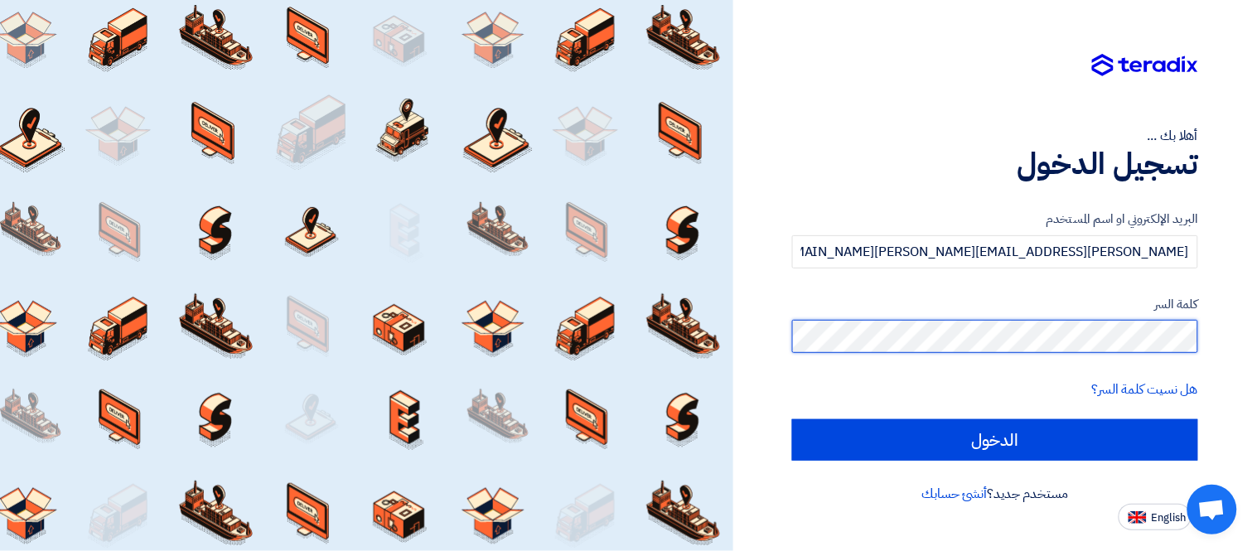
click at [792, 419] on input "الدخول" at bounding box center [995, 439] width 406 height 41
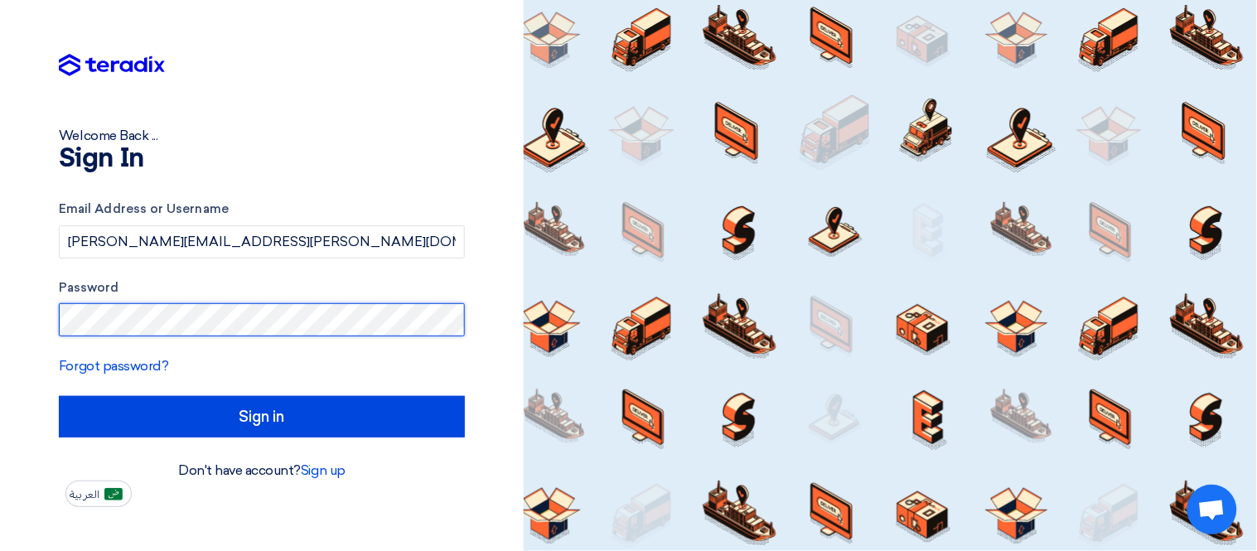
type input "Sign in"
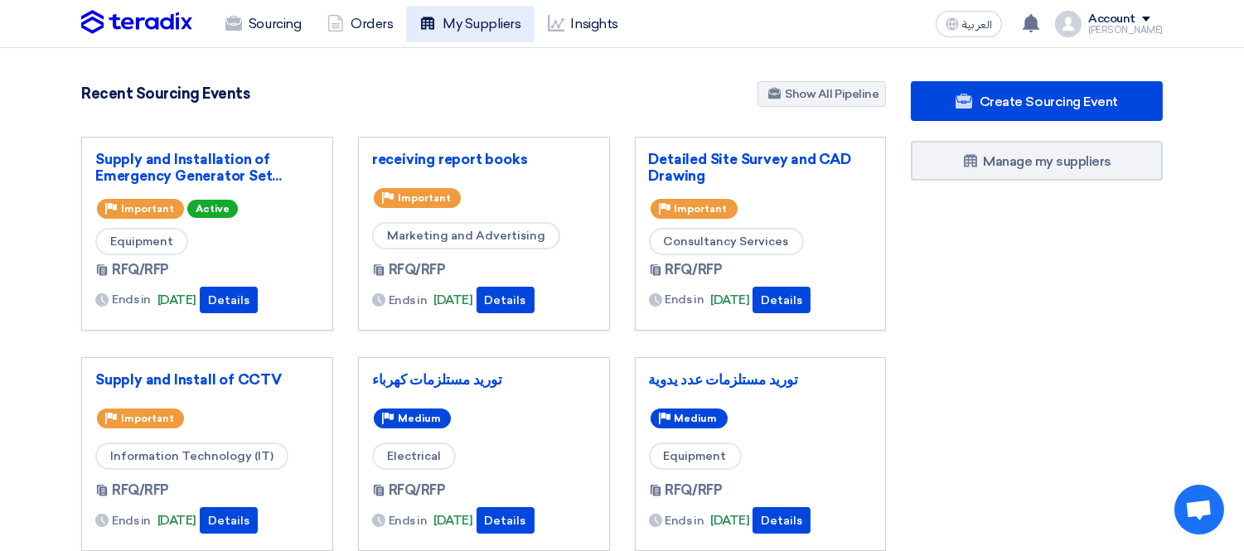
click at [468, 23] on link "My Suppliers" at bounding box center [470, 24] width 128 height 36
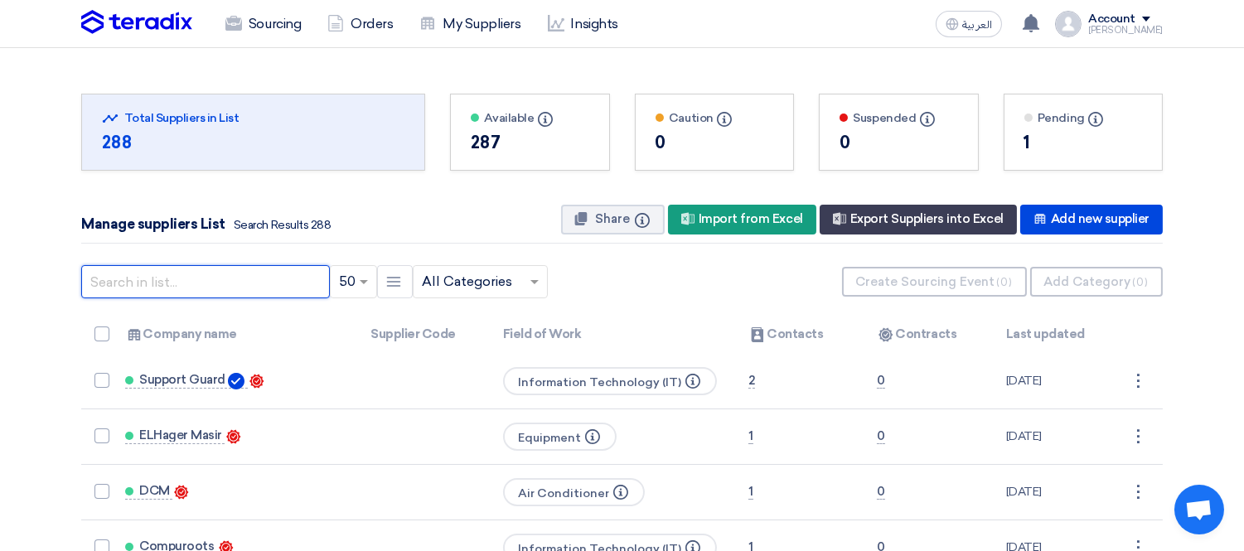
click at [262, 286] on input "text" at bounding box center [205, 281] width 249 height 33
paste input "ETA"
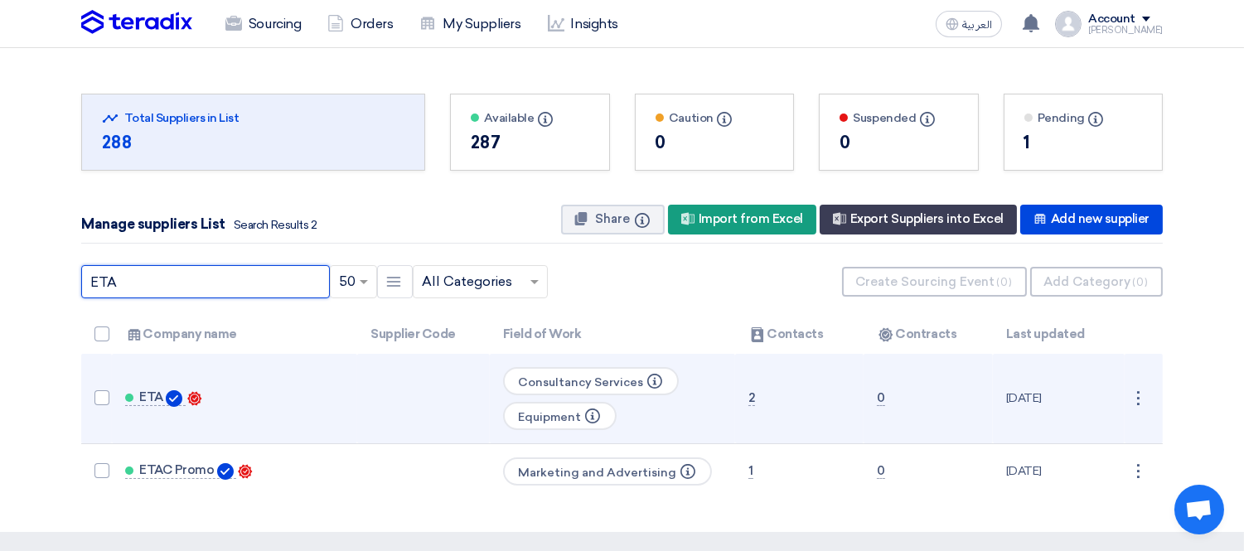
scroll to position [184, 0]
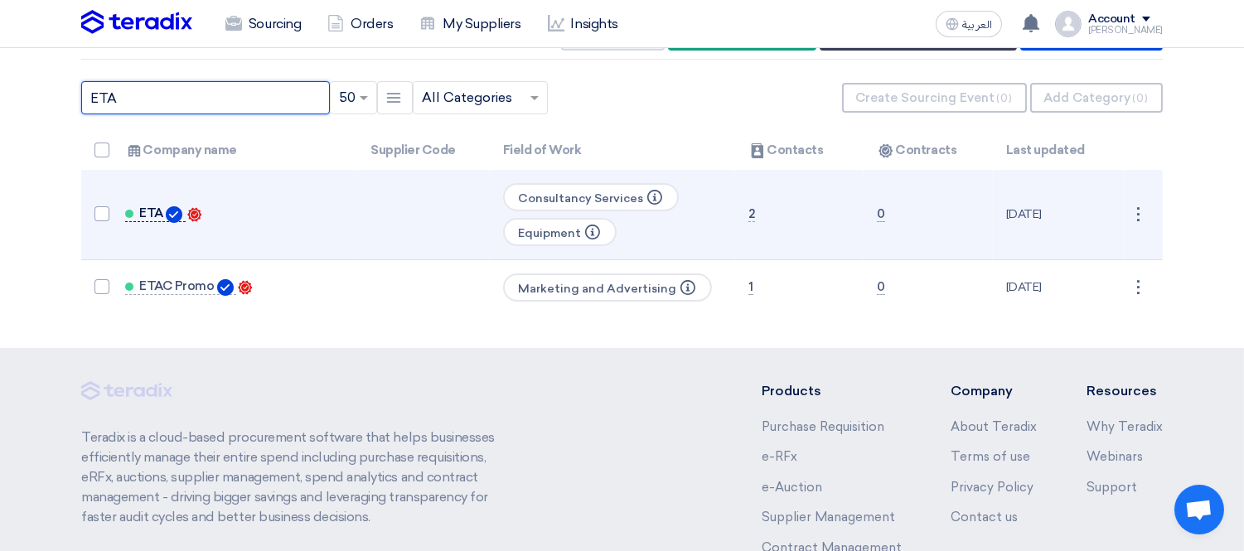
type input "ETA"
click at [154, 214] on span "ETA" at bounding box center [151, 212] width 24 height 13
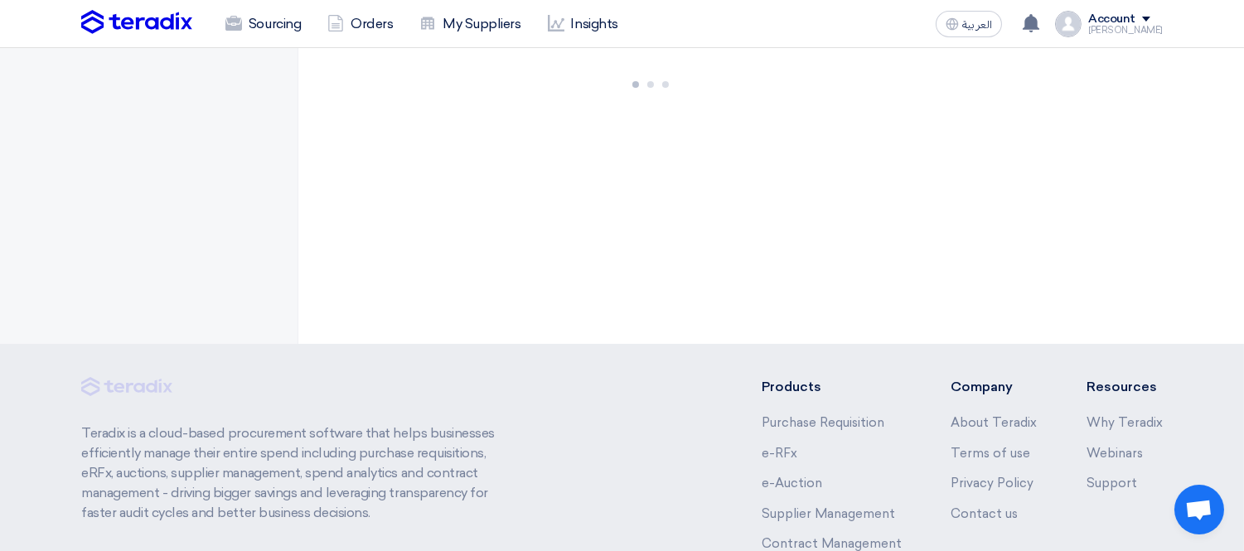
scroll to position [375, 0]
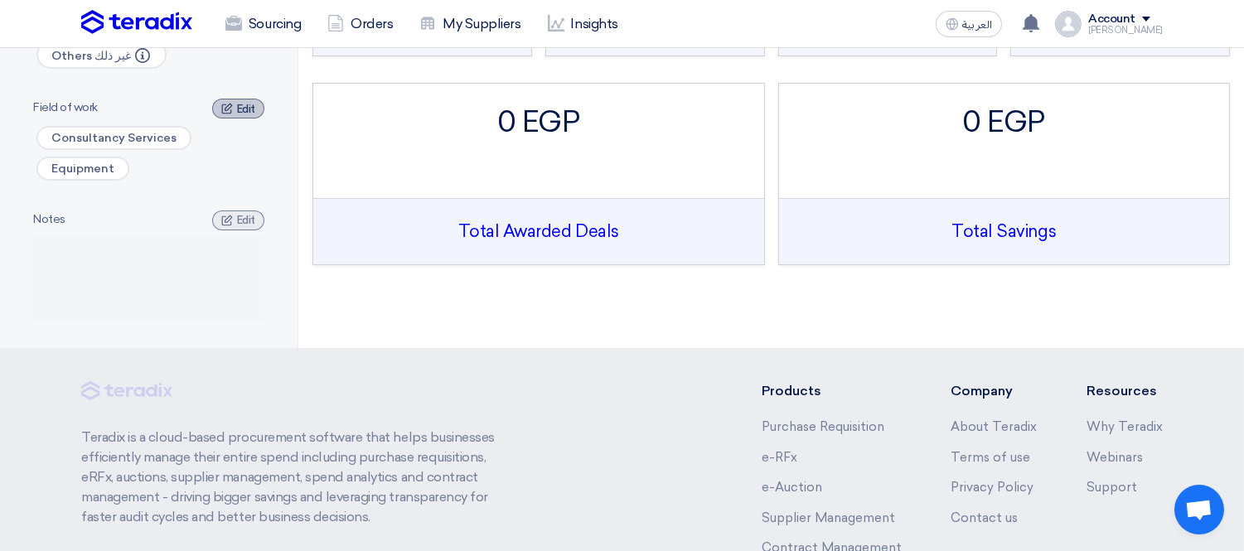
click at [232, 106] on icon at bounding box center [227, 109] width 12 height 12
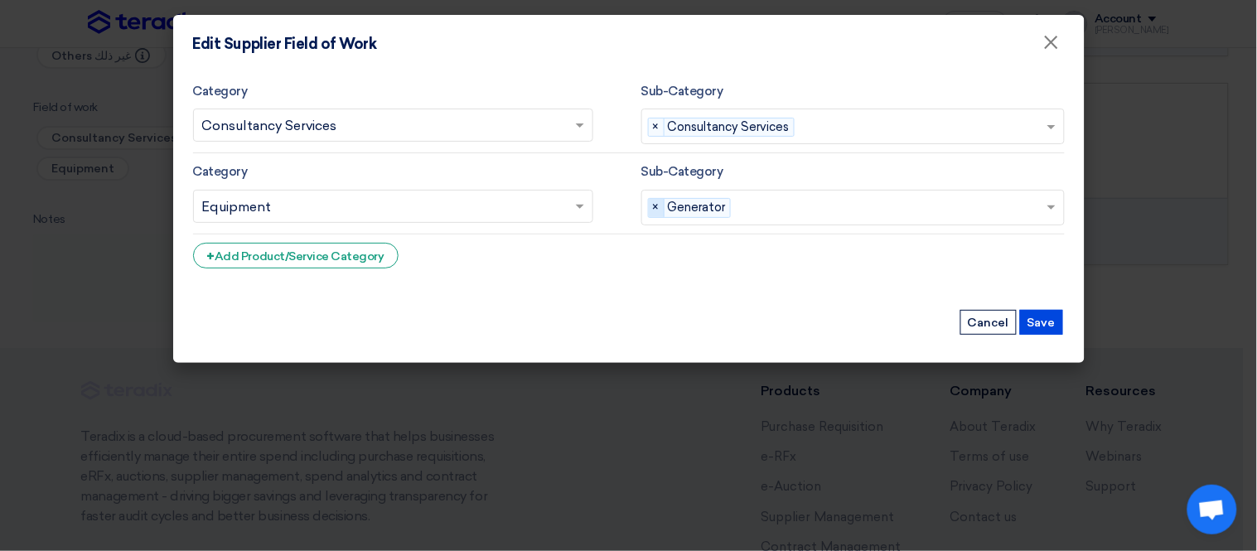
click at [651, 209] on span "×" at bounding box center [657, 208] width 16 height 18
click at [1037, 319] on button "Save" at bounding box center [1041, 322] width 43 height 25
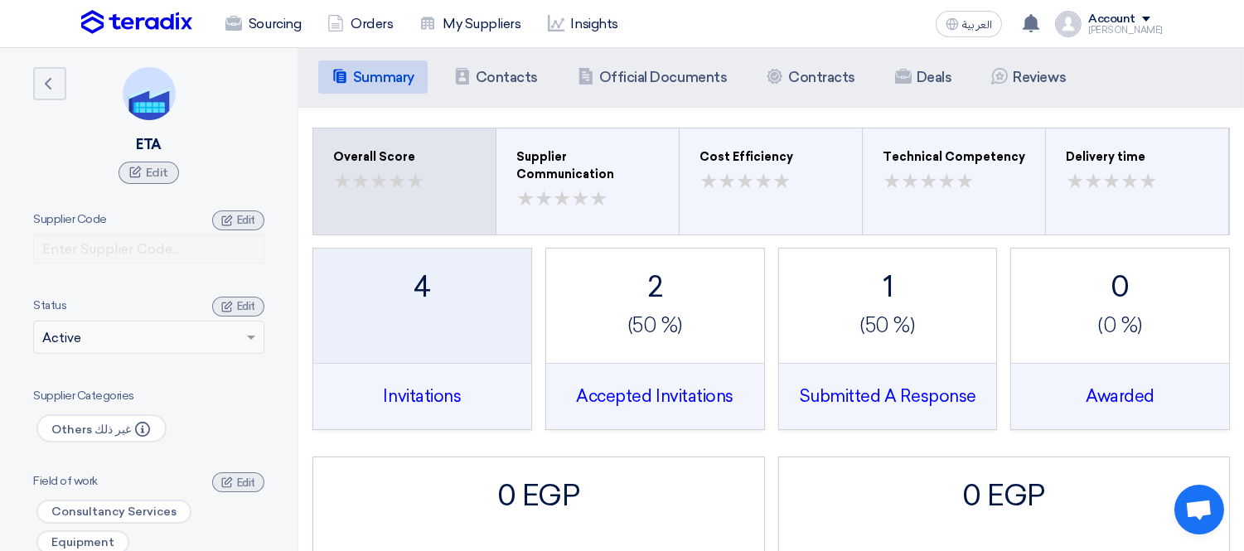
scroll to position [0, 0]
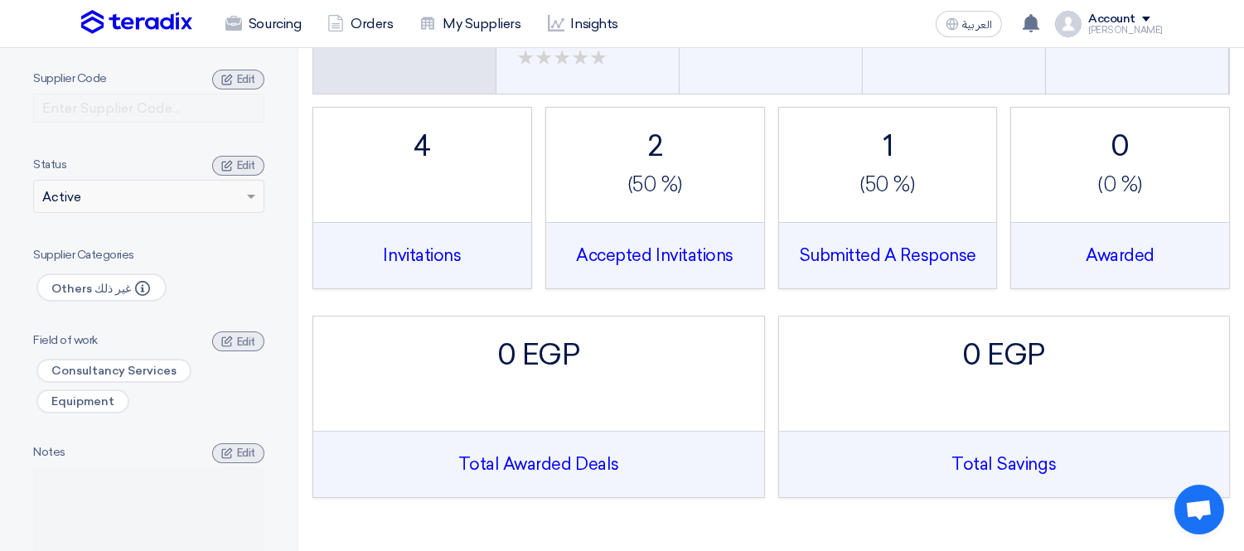
scroll to position [184, 0]
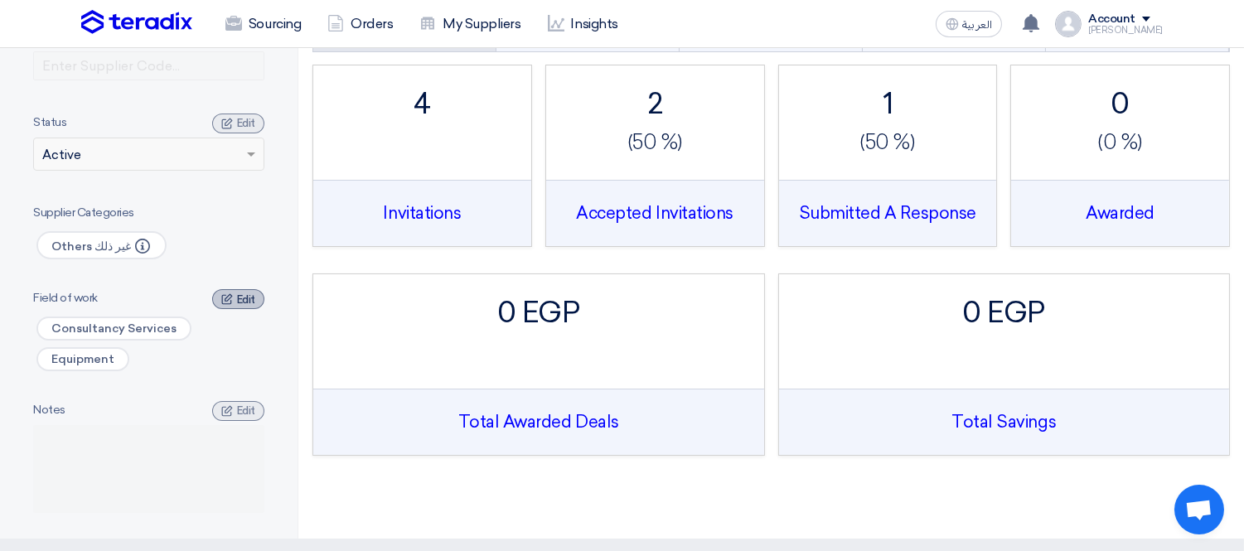
click at [242, 295] on span "Edit" at bounding box center [246, 299] width 18 height 12
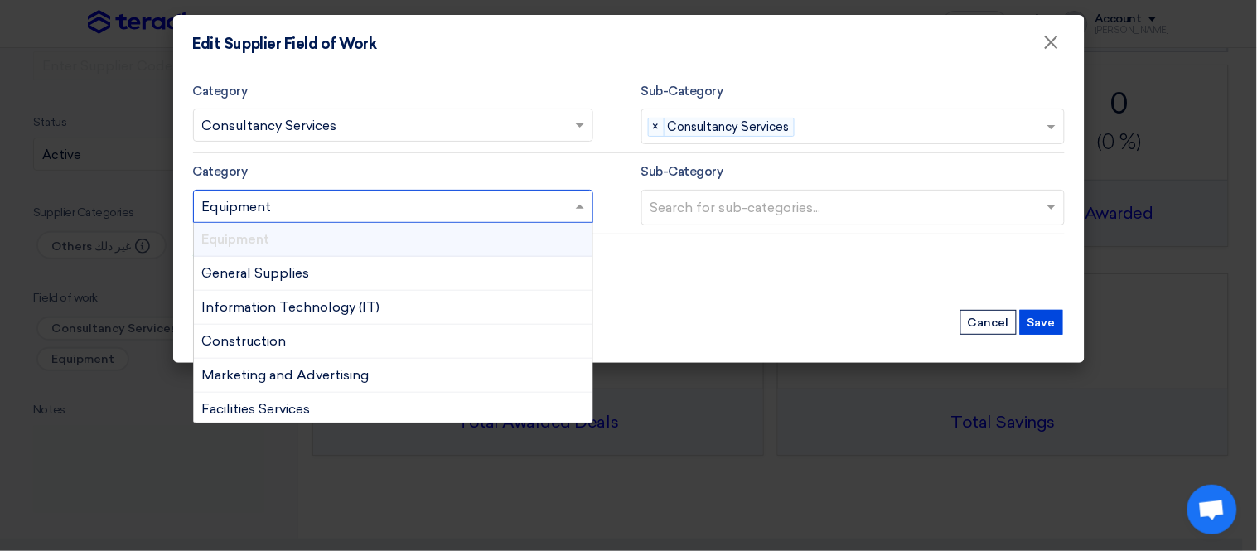
click at [586, 207] on span at bounding box center [582, 206] width 21 height 20
click at [428, 233] on div "Equipment" at bounding box center [393, 240] width 399 height 34
click at [351, 234] on div "Equipment" at bounding box center [393, 240] width 399 height 34
click at [763, 274] on form "Category Search for services... × Consultancy Services × Sub-Category Search fo…" at bounding box center [629, 188] width 872 height 214
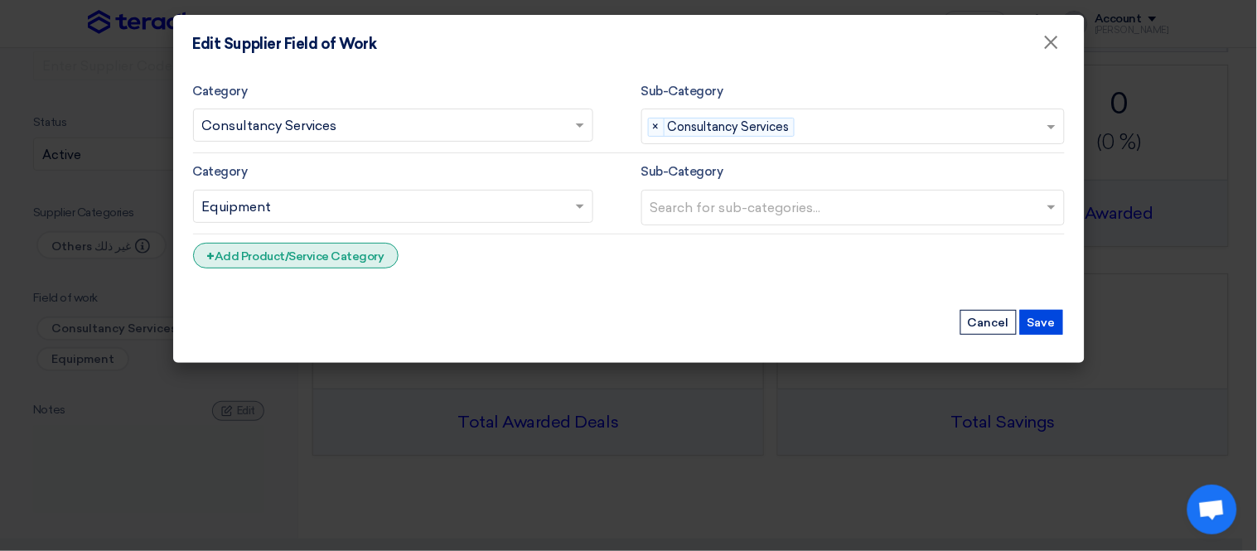
click at [312, 254] on div "+ Add Product/Service Category" at bounding box center [295, 256] width 205 height 26
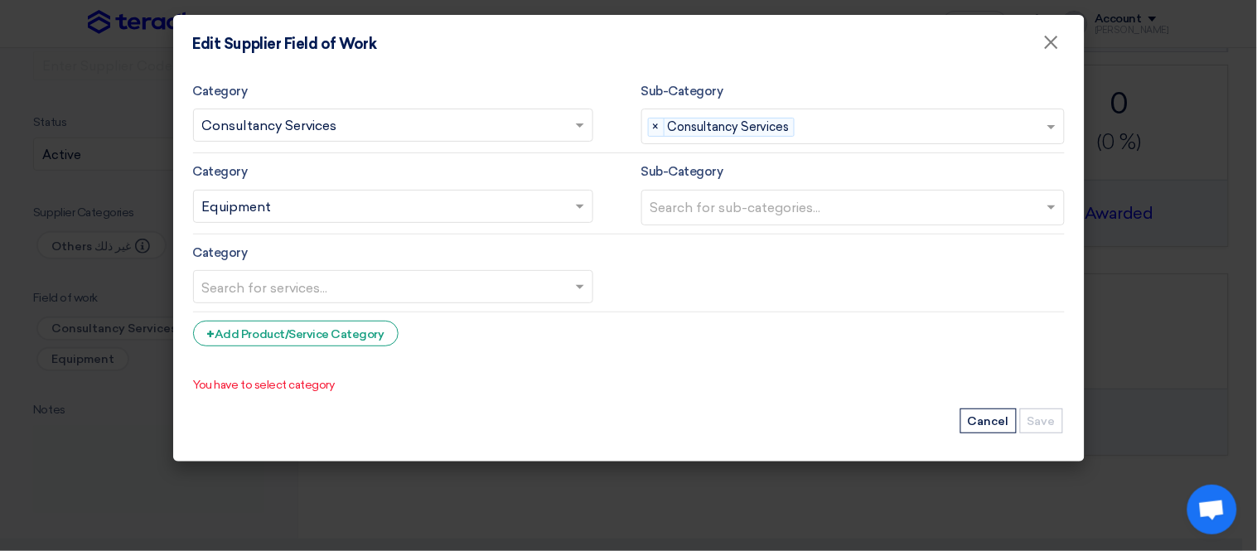
click at [1045, 167] on div "Sub-Category Search for sub-categories..." at bounding box center [852, 194] width 423 height 64
click at [583, 168] on div "Category Search for services... × Equipment ×" at bounding box center [393, 194] width 400 height 64
click at [989, 426] on button "Cancel" at bounding box center [988, 421] width 56 height 25
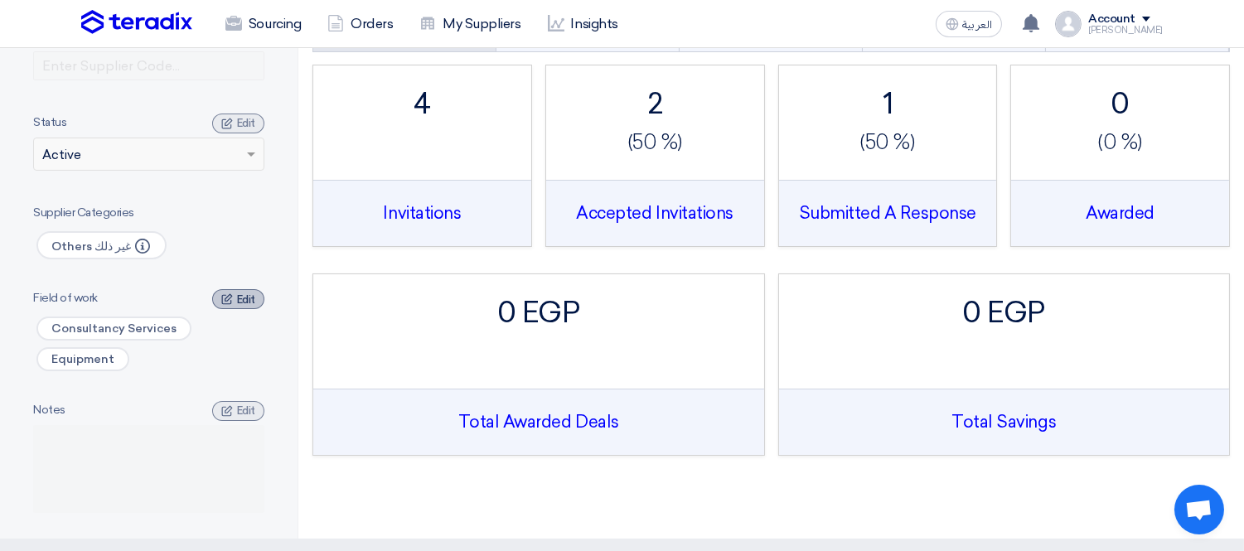
click at [237, 297] on span "Edit" at bounding box center [246, 299] width 18 height 12
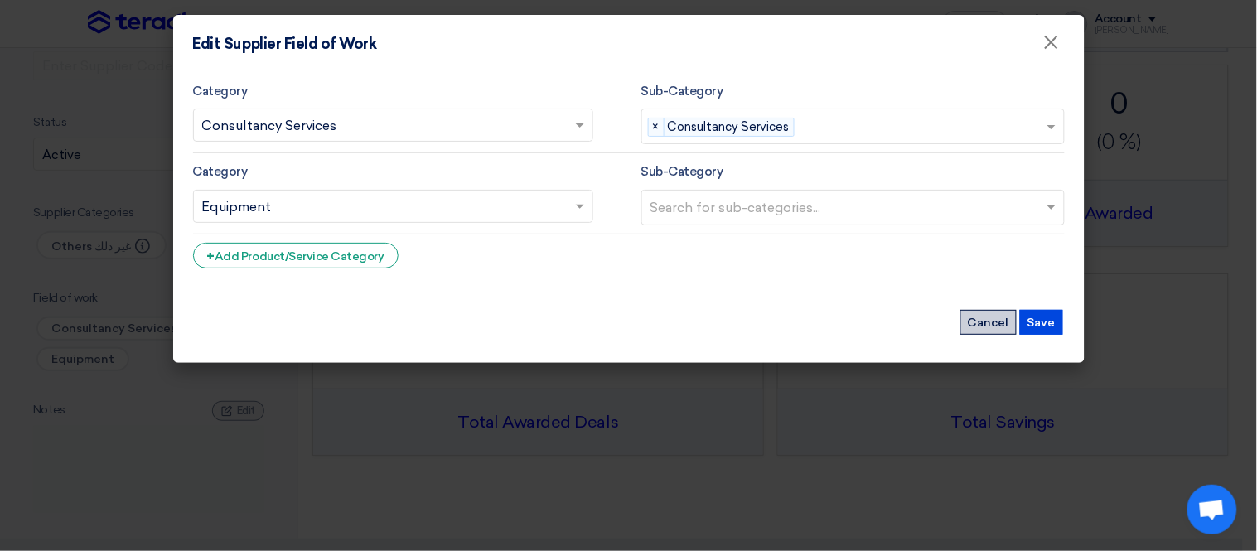
click at [993, 313] on button "Cancel" at bounding box center [988, 322] width 56 height 25
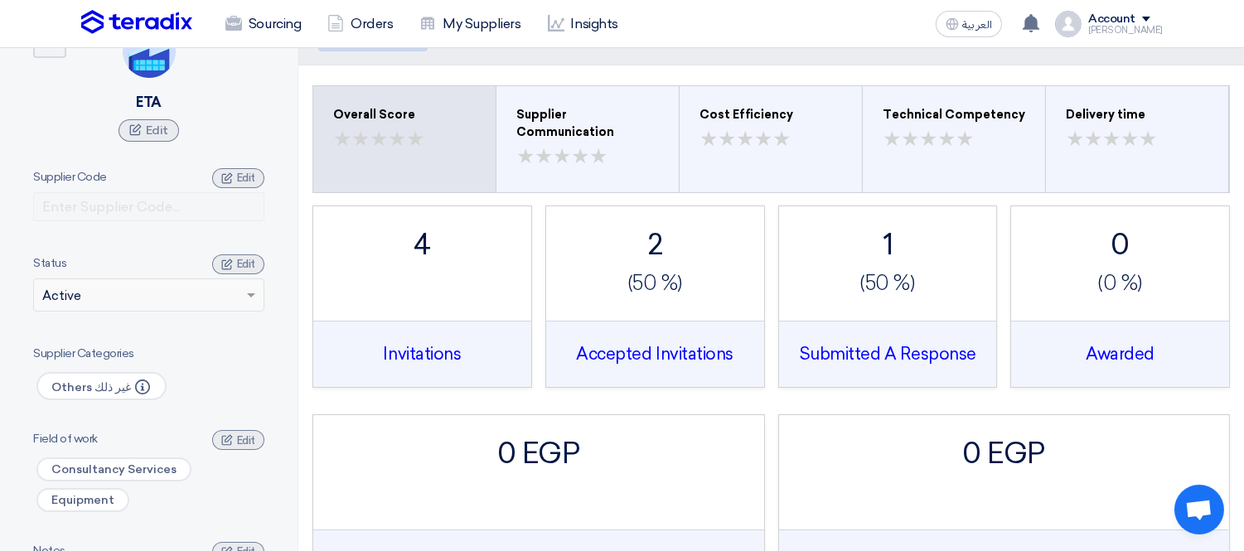
scroll to position [0, 0]
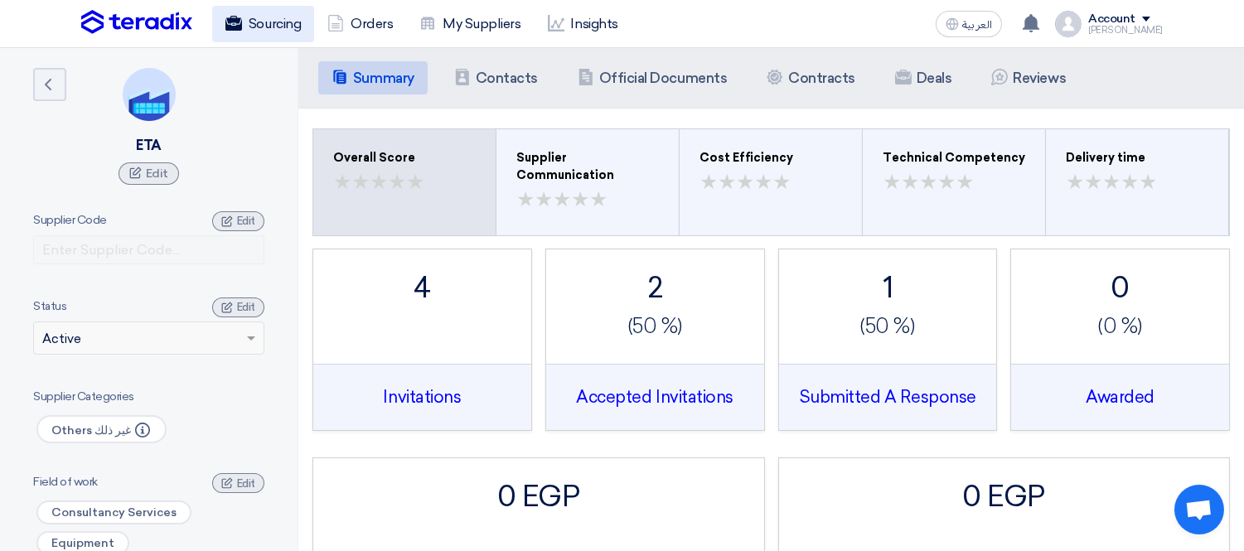
click at [260, 21] on link "Sourcing" at bounding box center [263, 24] width 102 height 36
